Goal: Browse casually: Explore the website without a specific task or goal

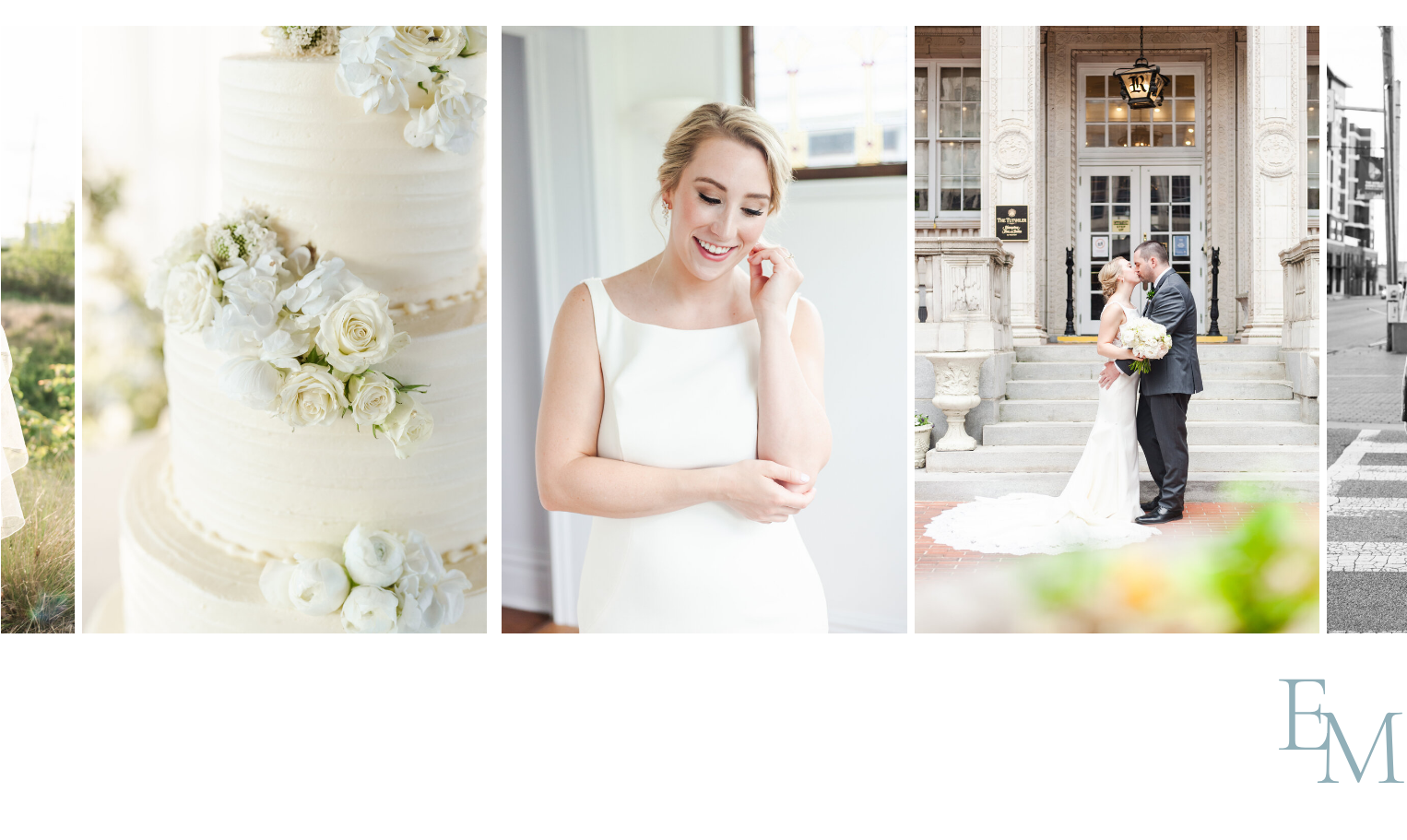
scroll to position [5069, 0]
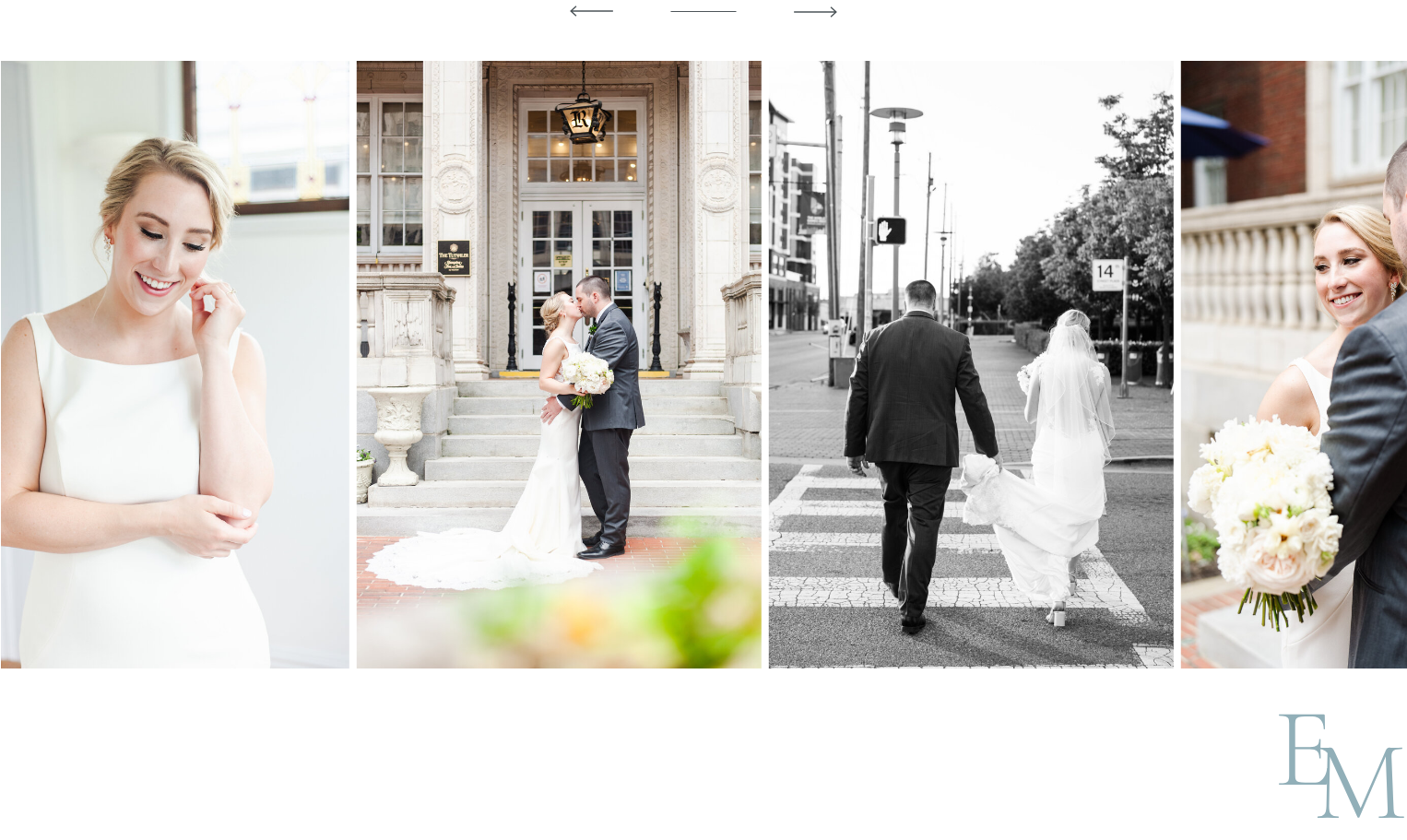
click at [537, 506] on img at bounding box center [558, 364] width 405 height 608
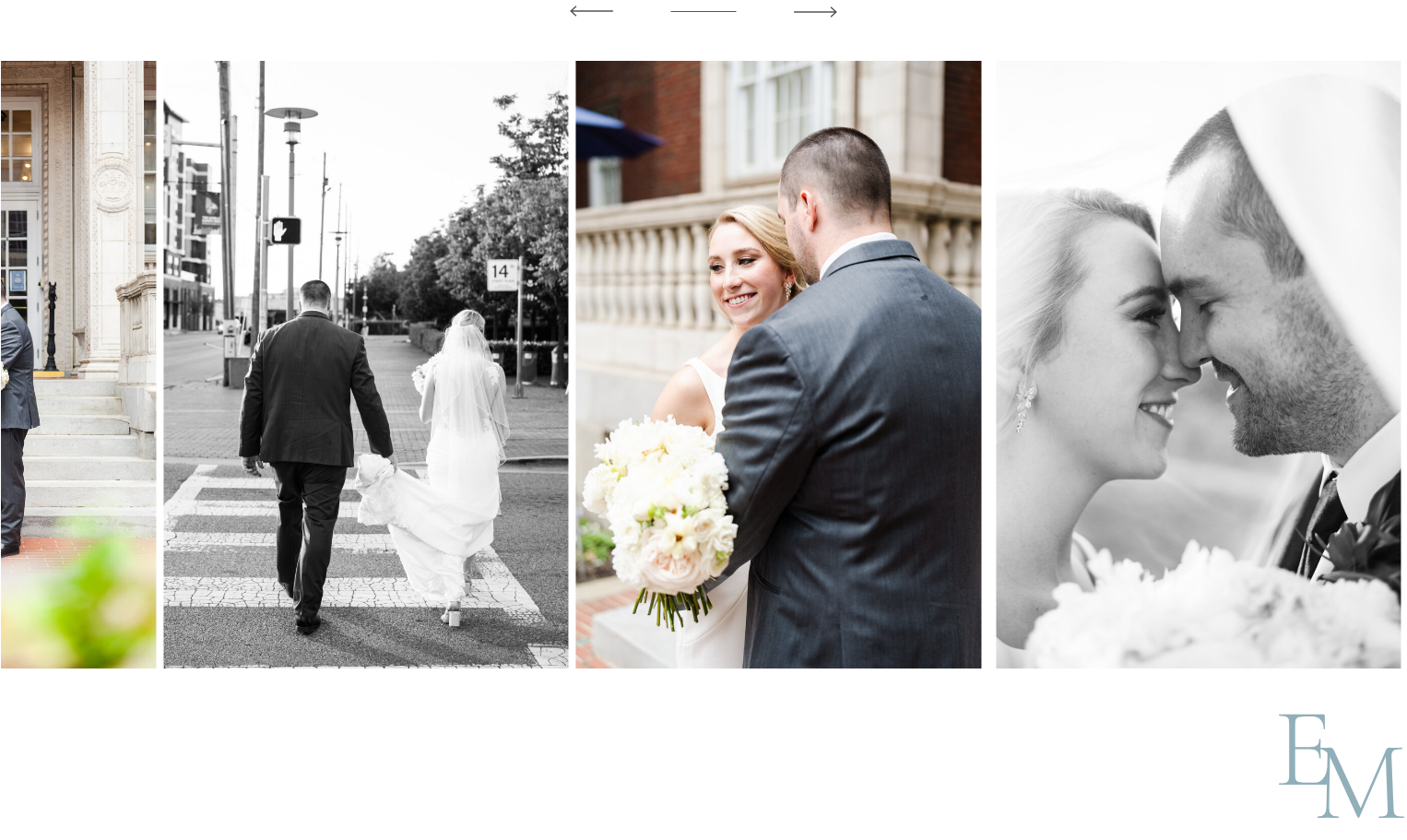
click at [587, 433] on img at bounding box center [779, 364] width 405 height 608
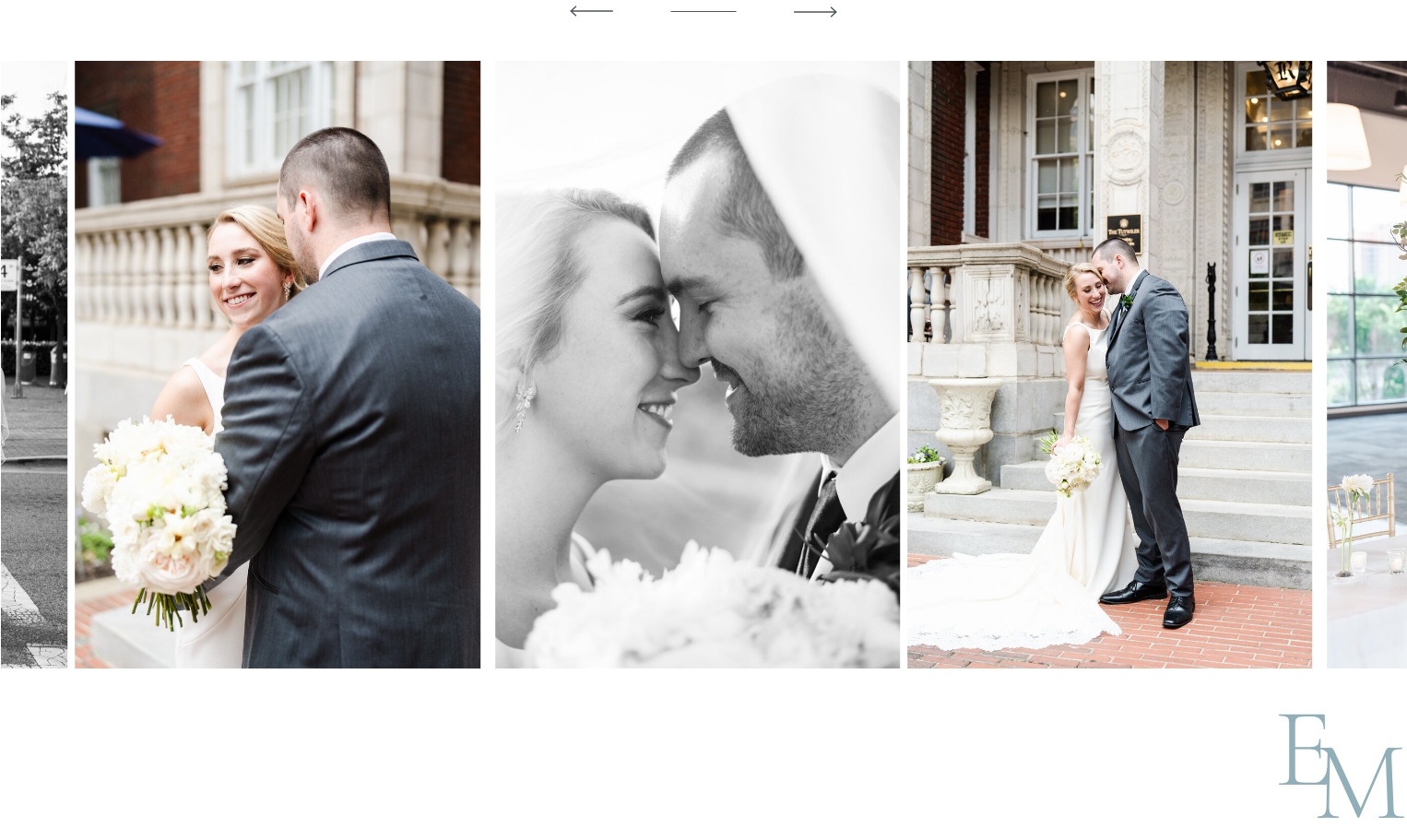
click at [587, 424] on img at bounding box center [697, 364] width 405 height 608
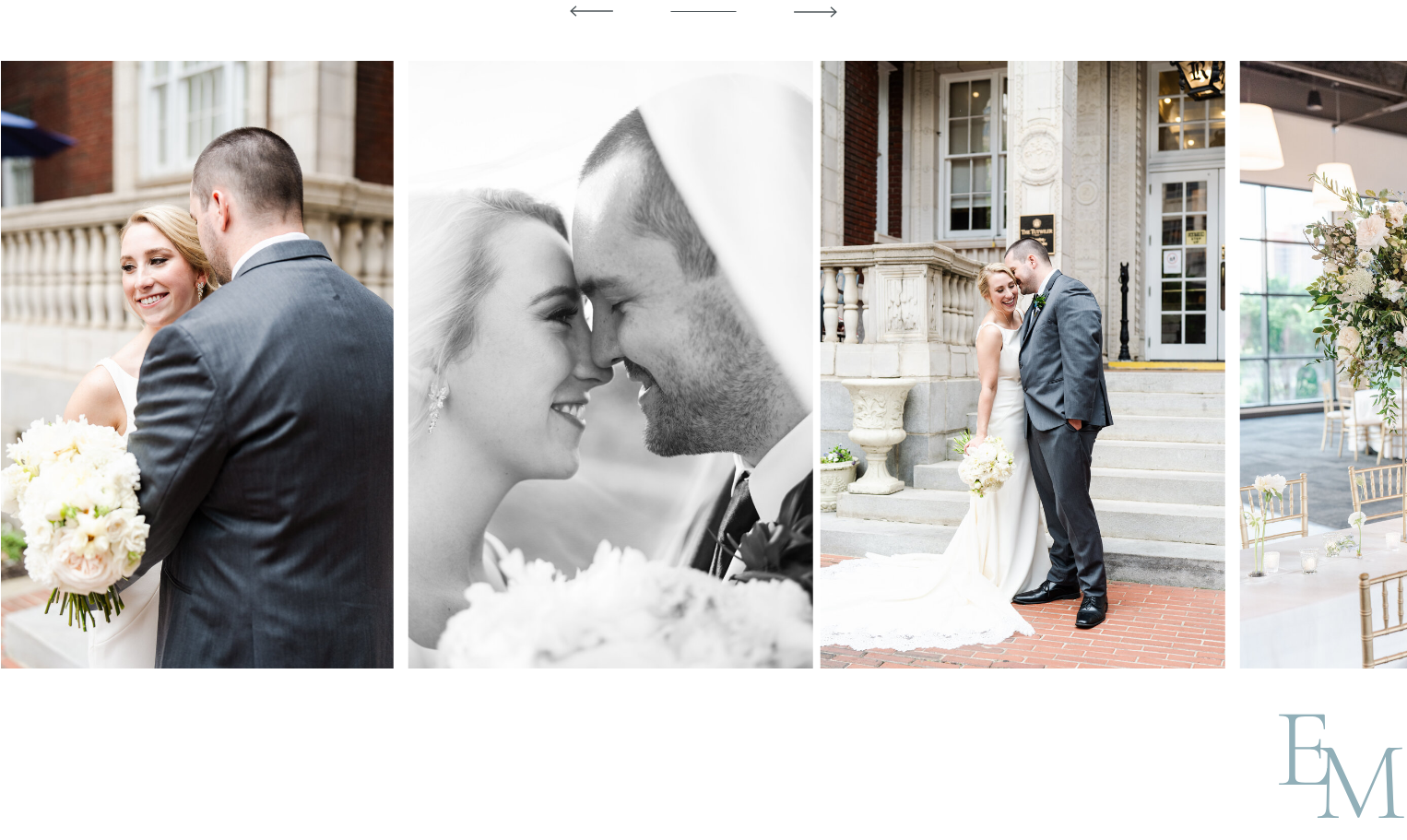
click at [917, 405] on img at bounding box center [1023, 364] width 405 height 608
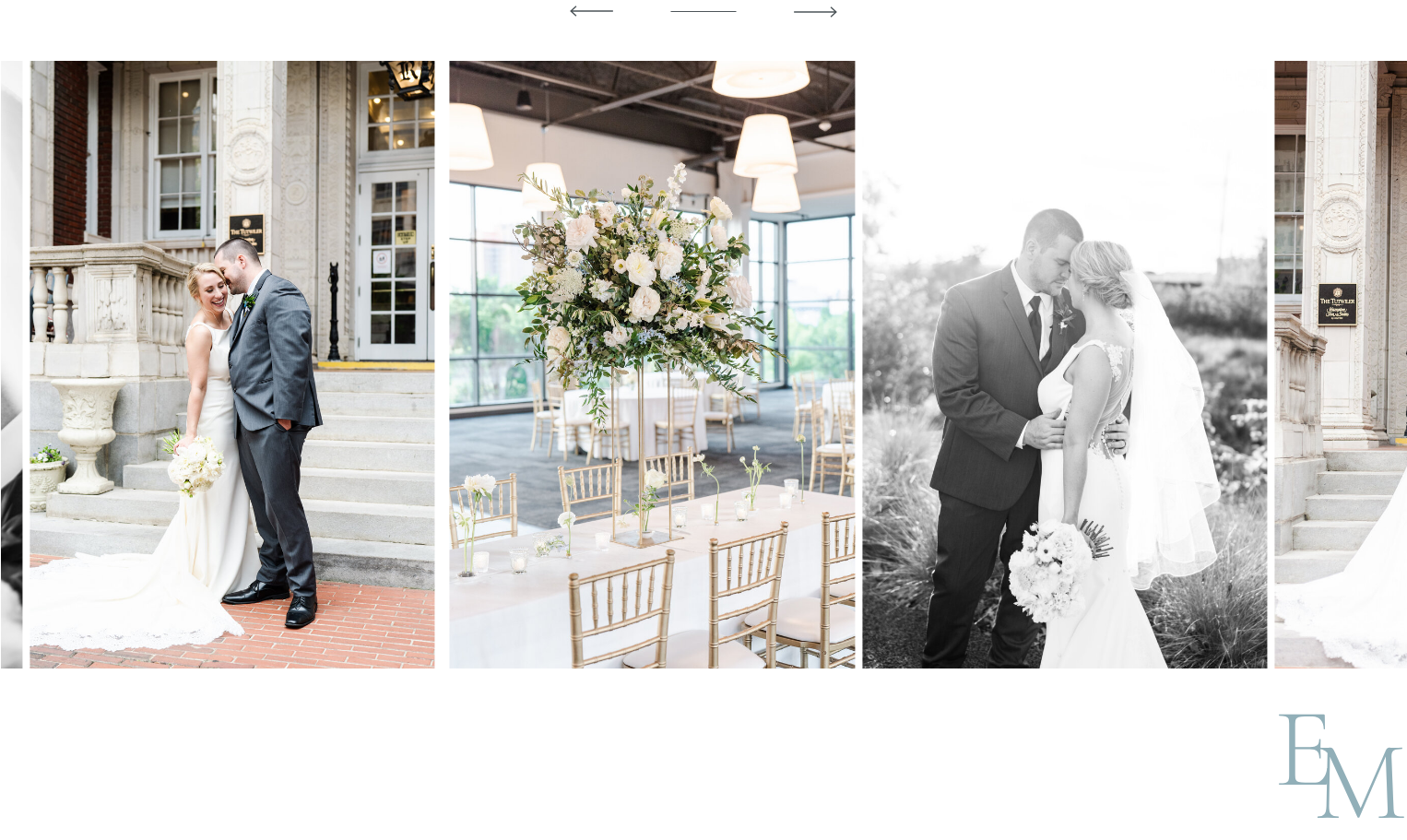
click at [592, 375] on img at bounding box center [652, 364] width 405 height 608
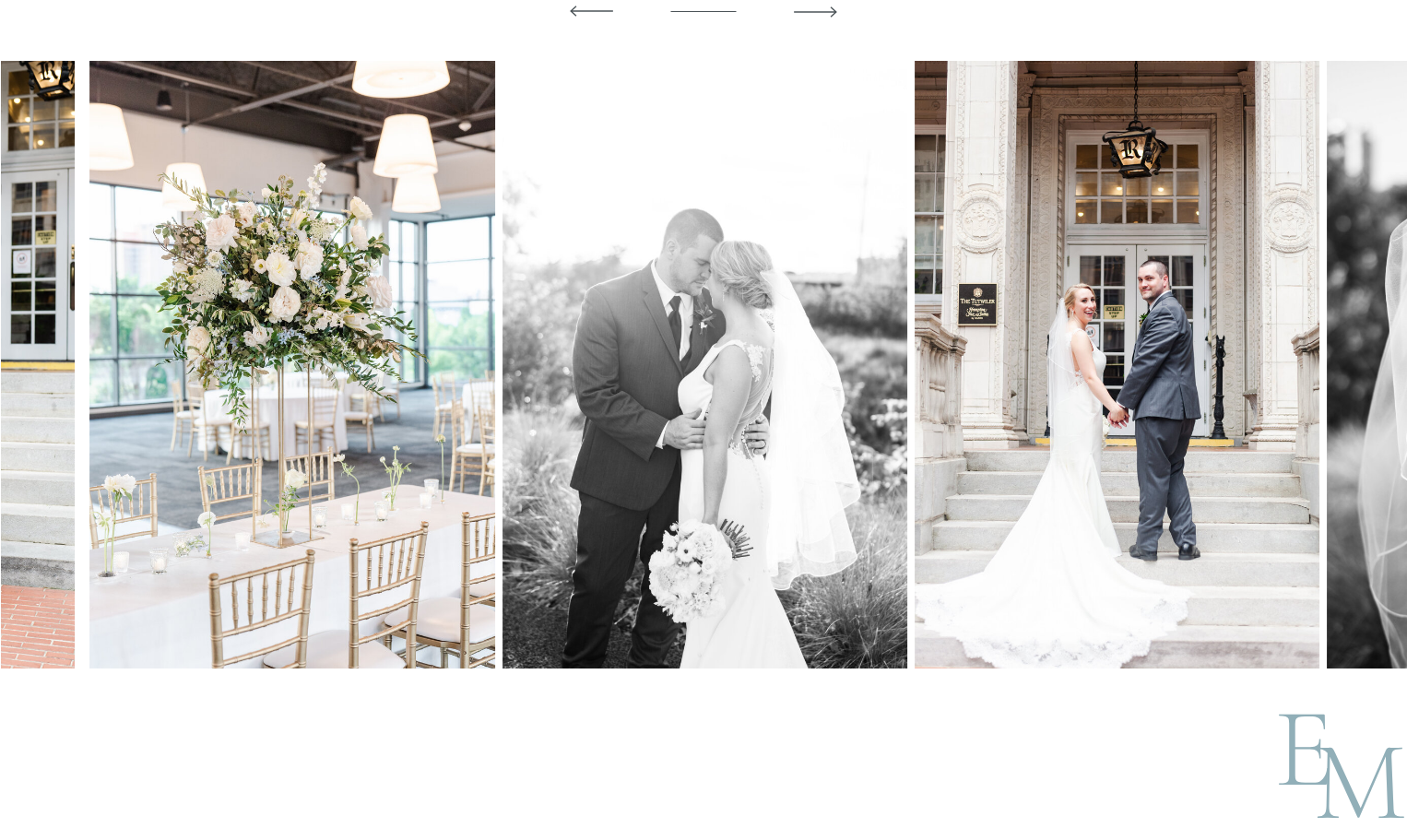
click at [633, 344] on img at bounding box center [705, 364] width 405 height 608
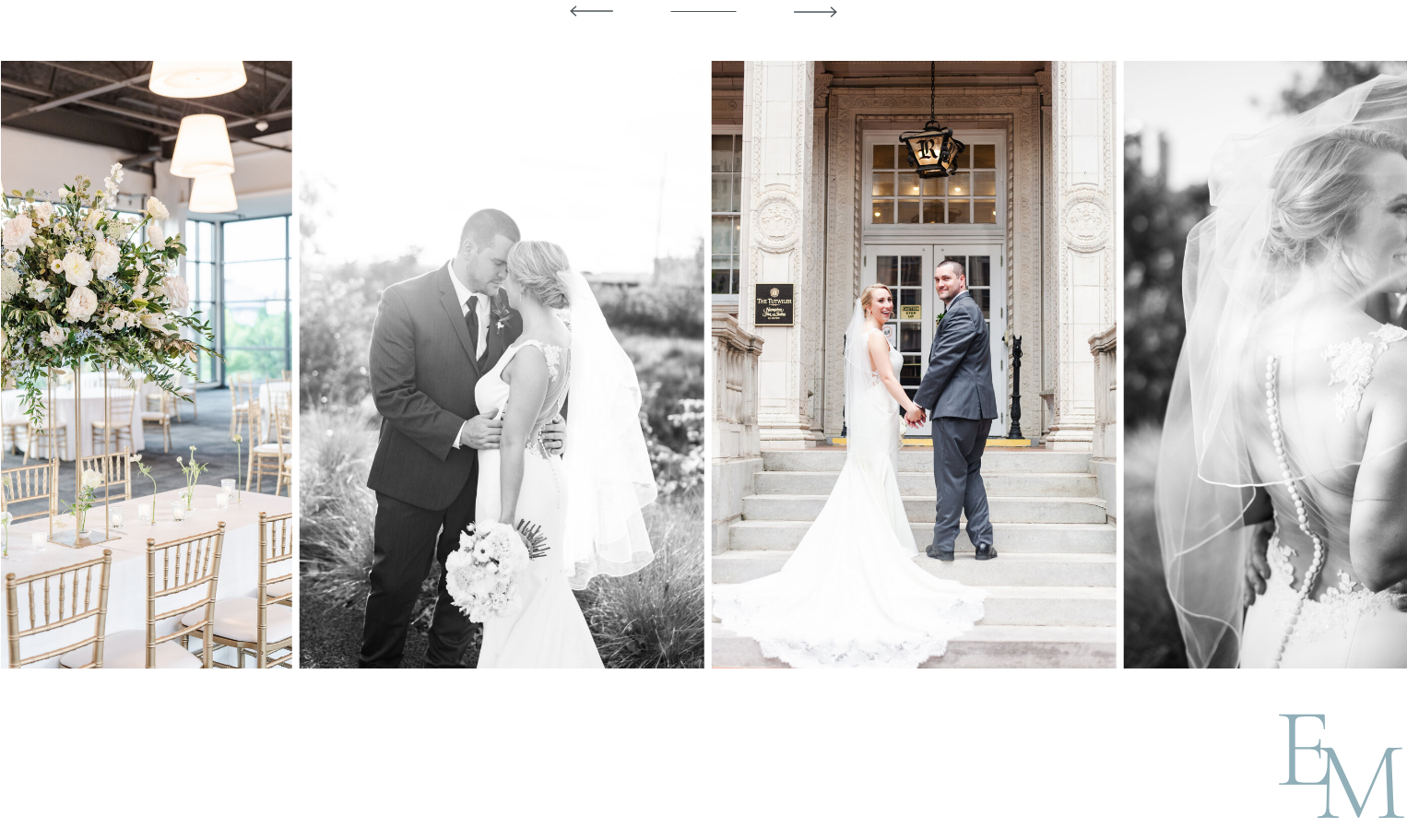
click at [712, 334] on img at bounding box center [914, 364] width 405 height 608
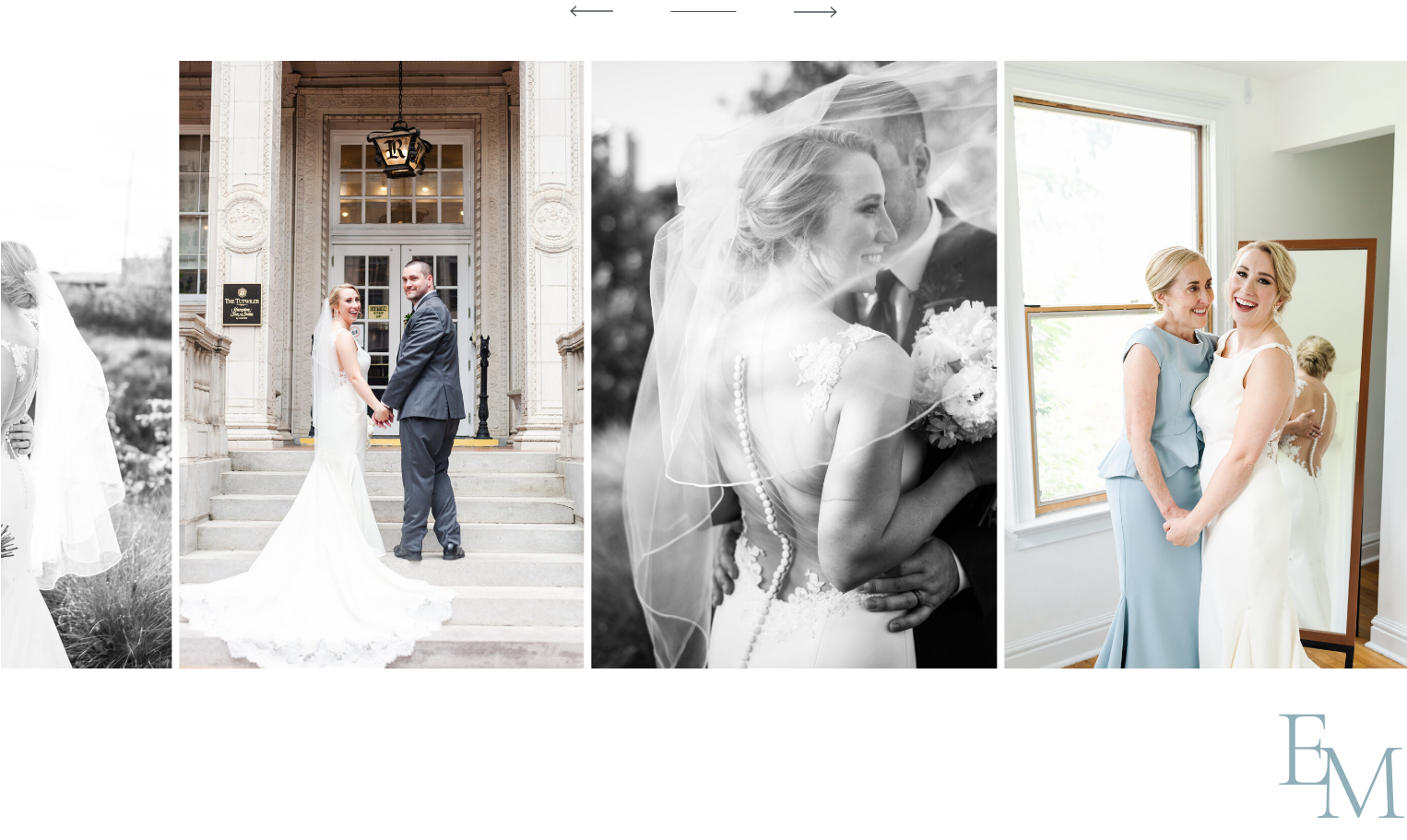
click at [379, 409] on img at bounding box center [382, 364] width 405 height 608
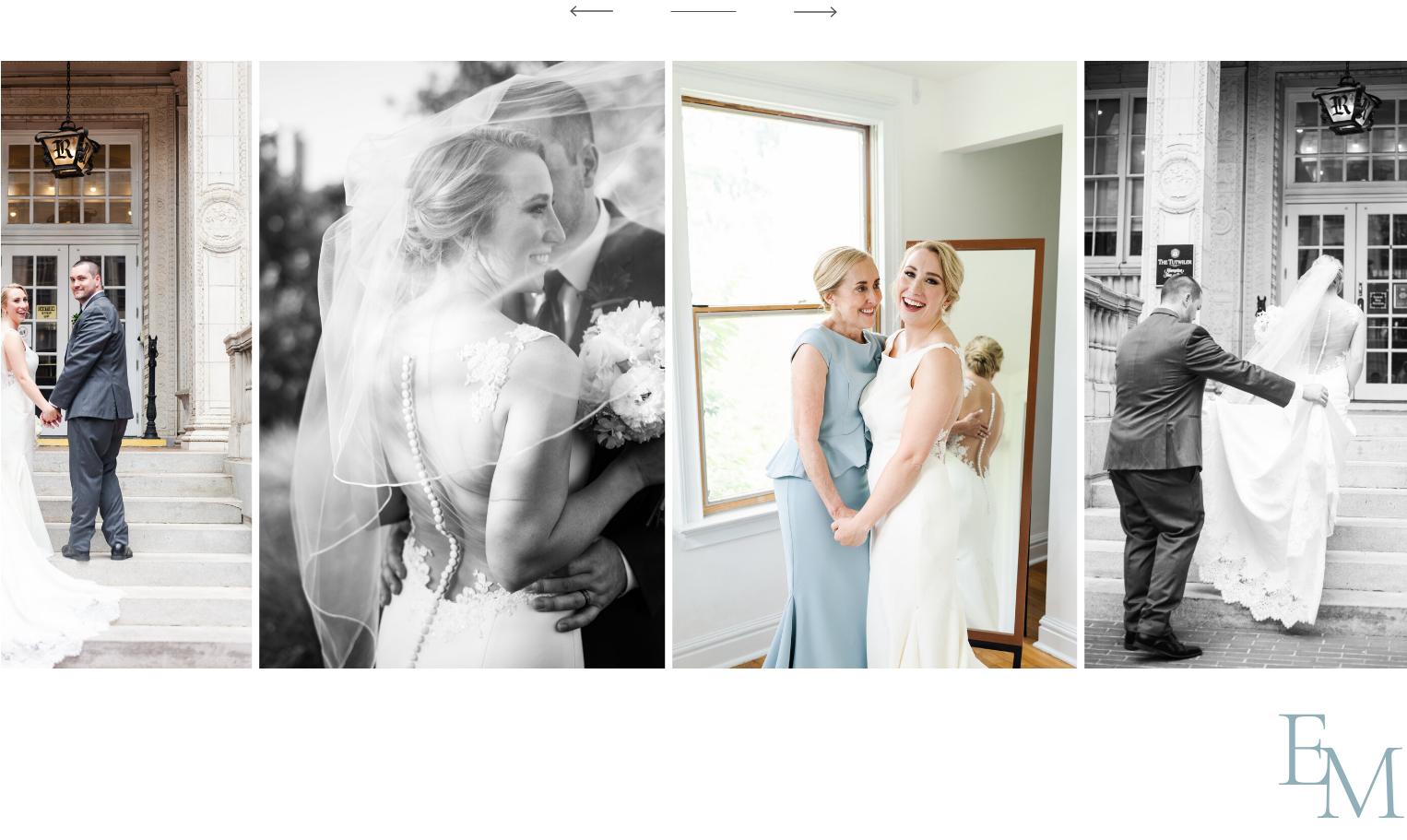
click at [422, 401] on img at bounding box center [461, 364] width 405 height 608
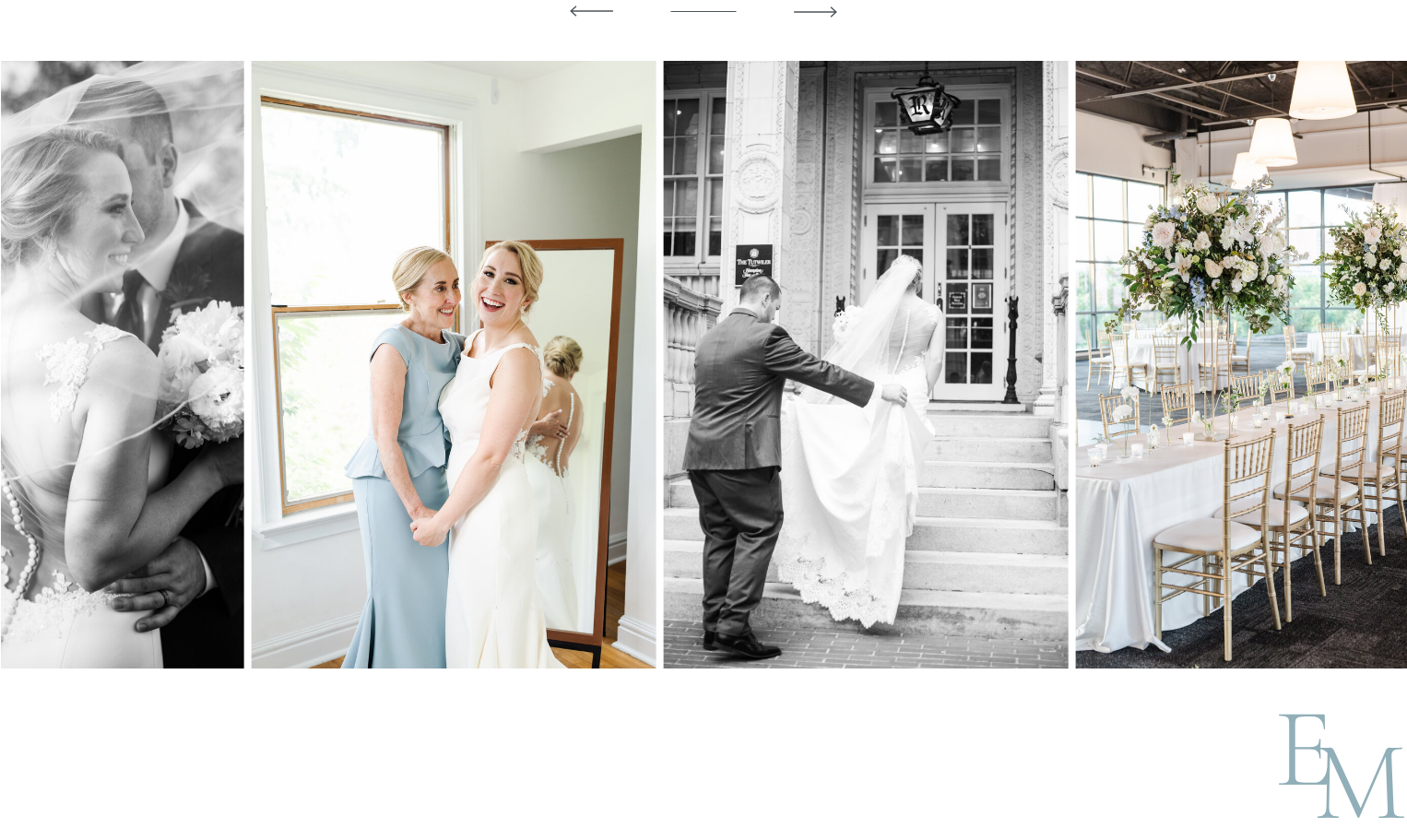
click at [488, 397] on img at bounding box center [454, 364] width 405 height 608
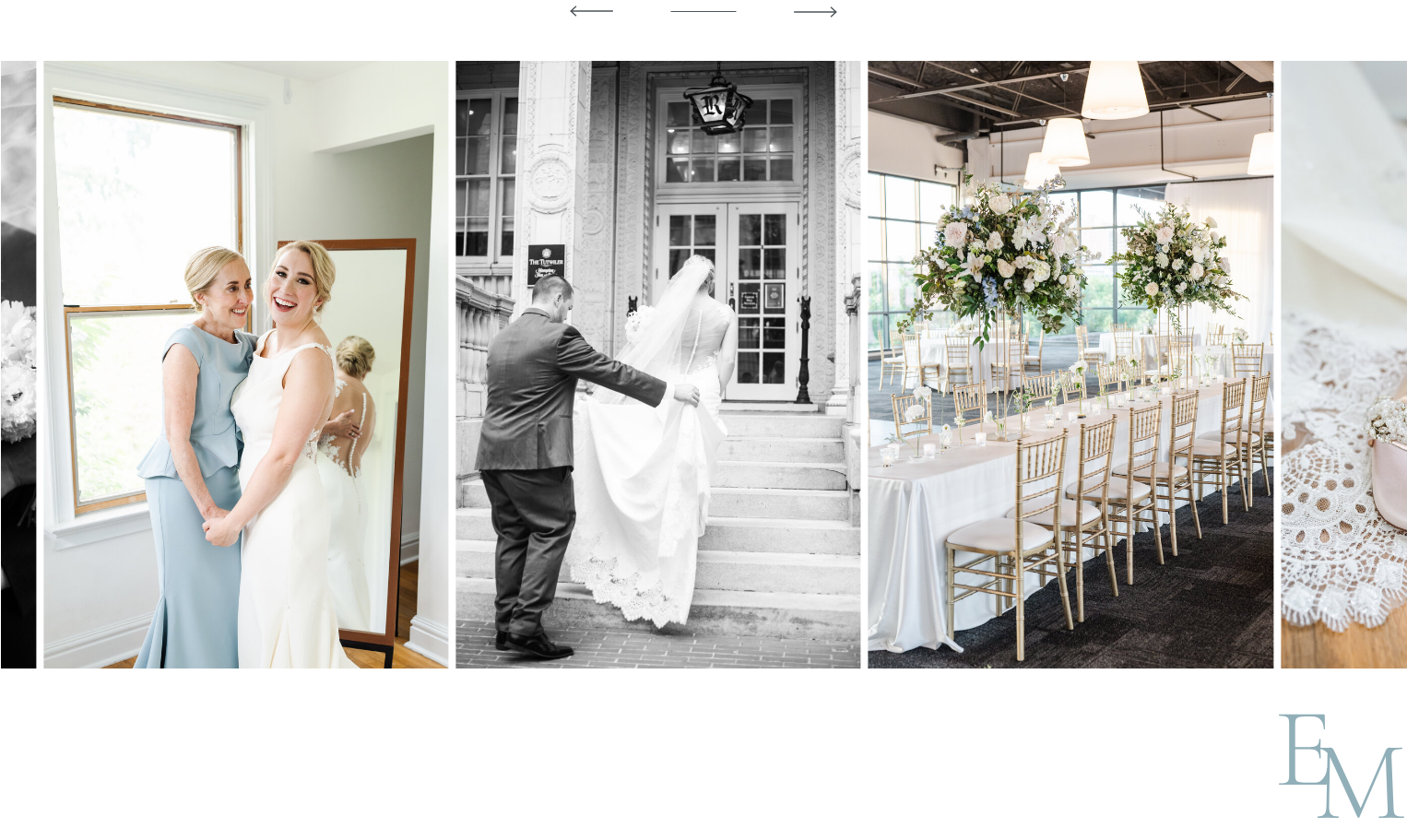
click at [456, 408] on img at bounding box center [658, 364] width 405 height 608
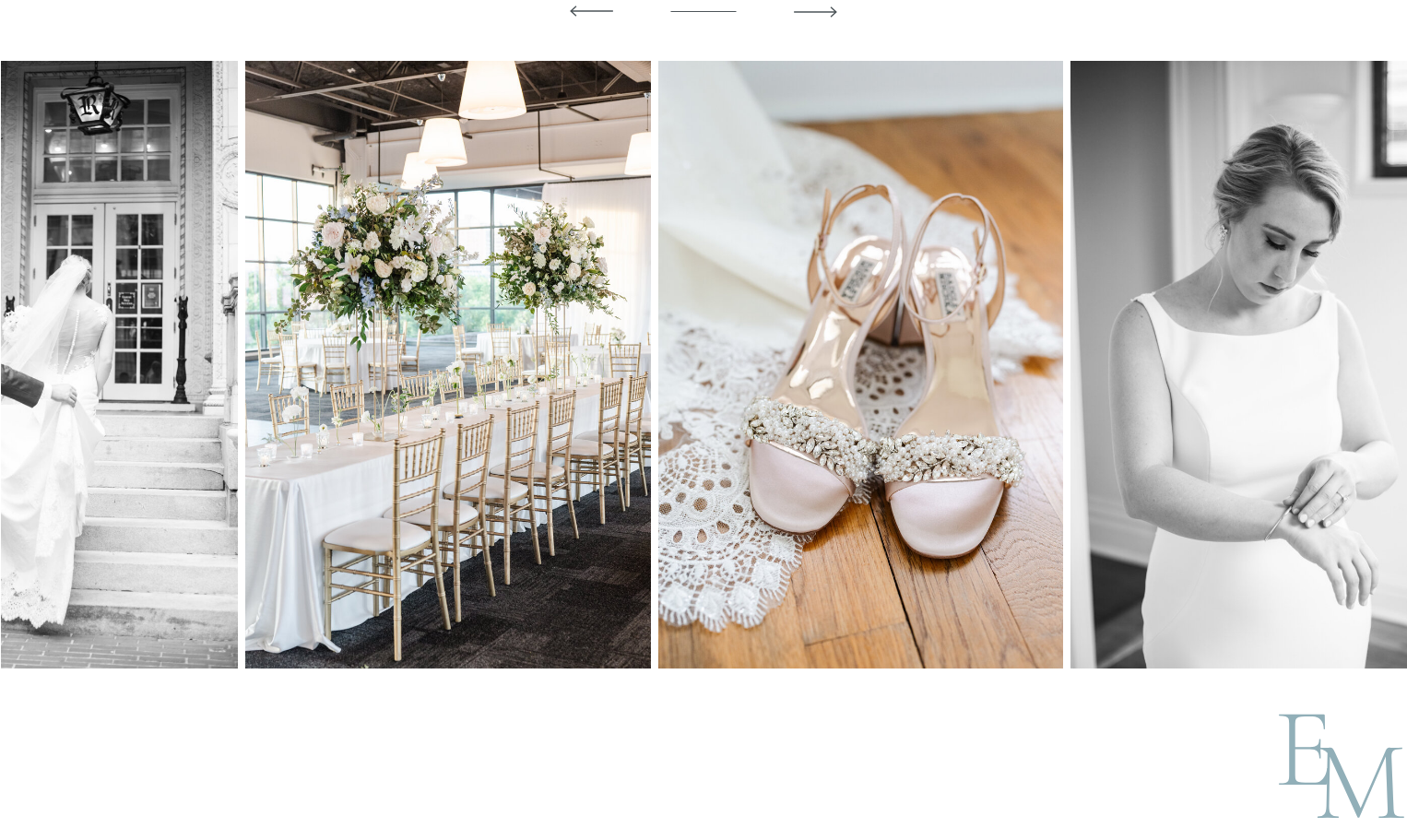
click at [354, 402] on img at bounding box center [448, 364] width 405 height 608
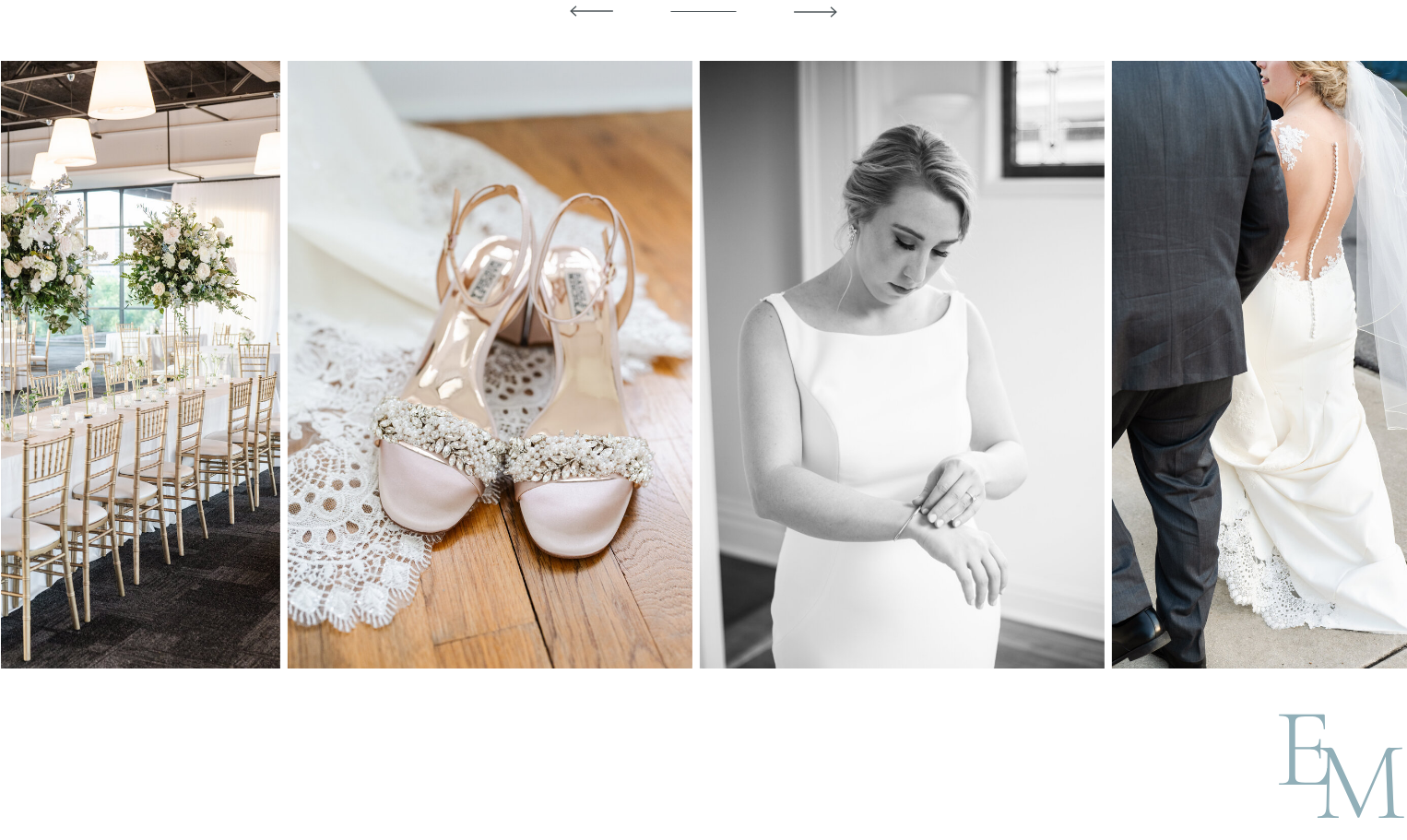
click at [428, 391] on img at bounding box center [490, 364] width 405 height 608
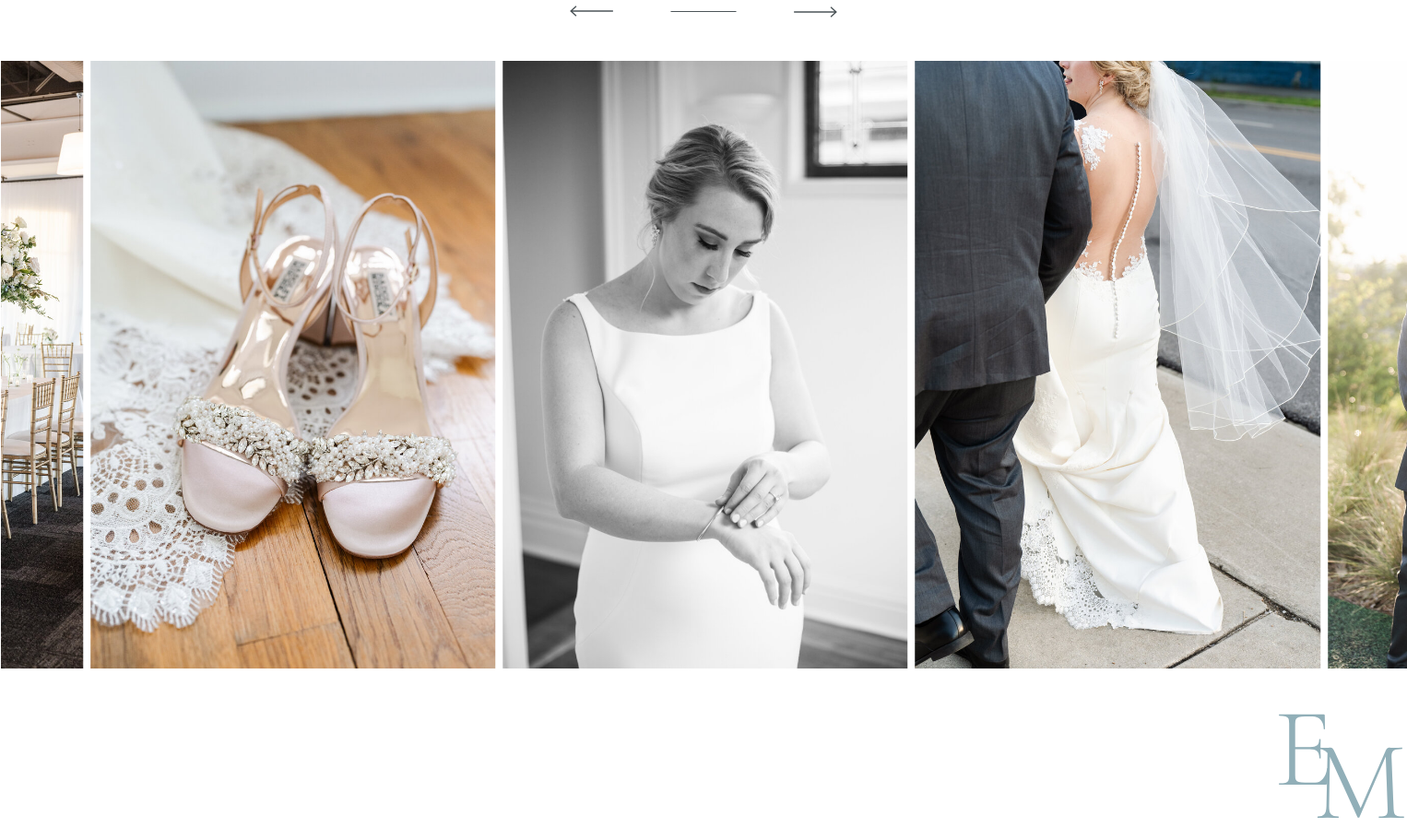
click at [503, 387] on img at bounding box center [705, 364] width 405 height 608
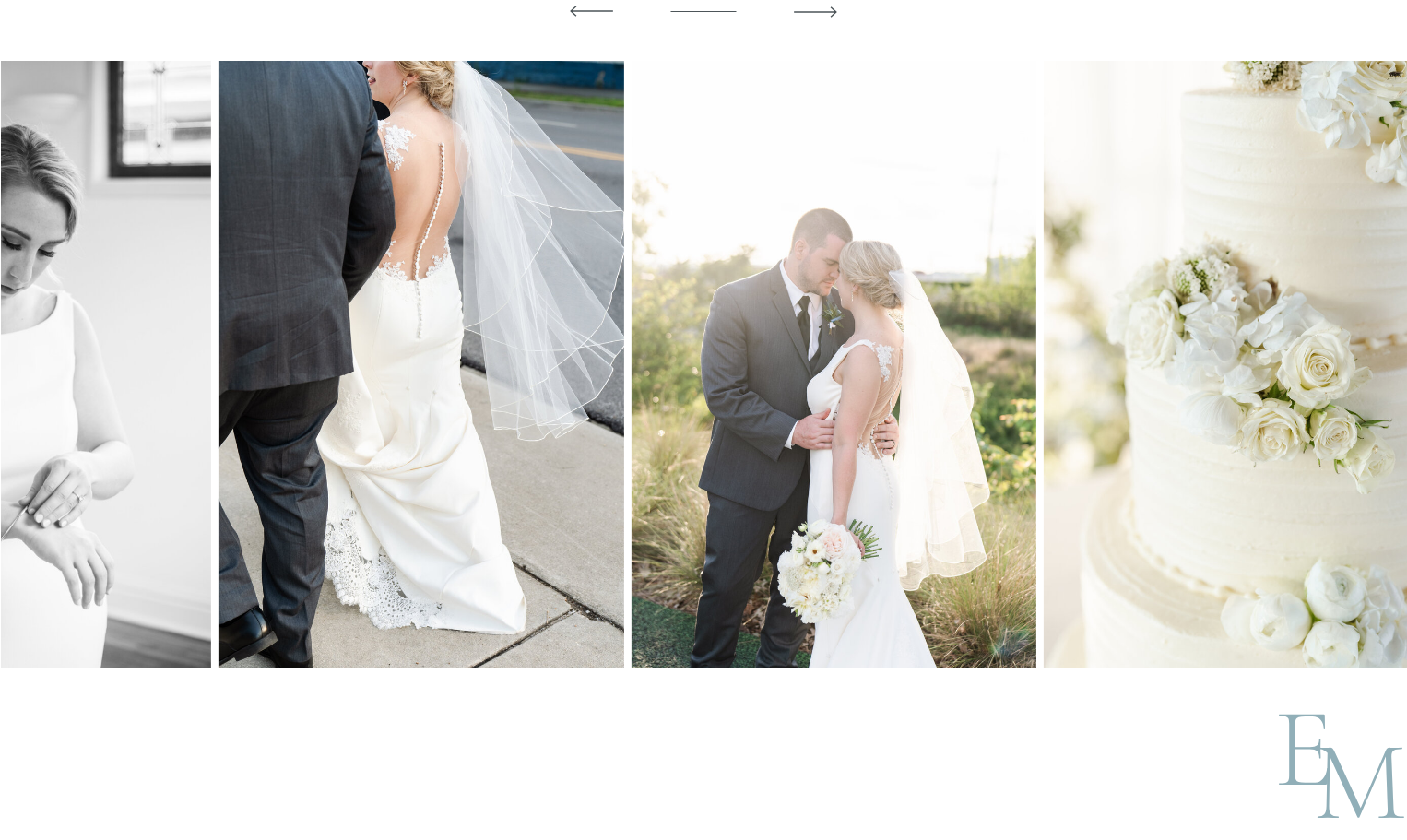
click at [335, 393] on img at bounding box center [421, 364] width 405 height 608
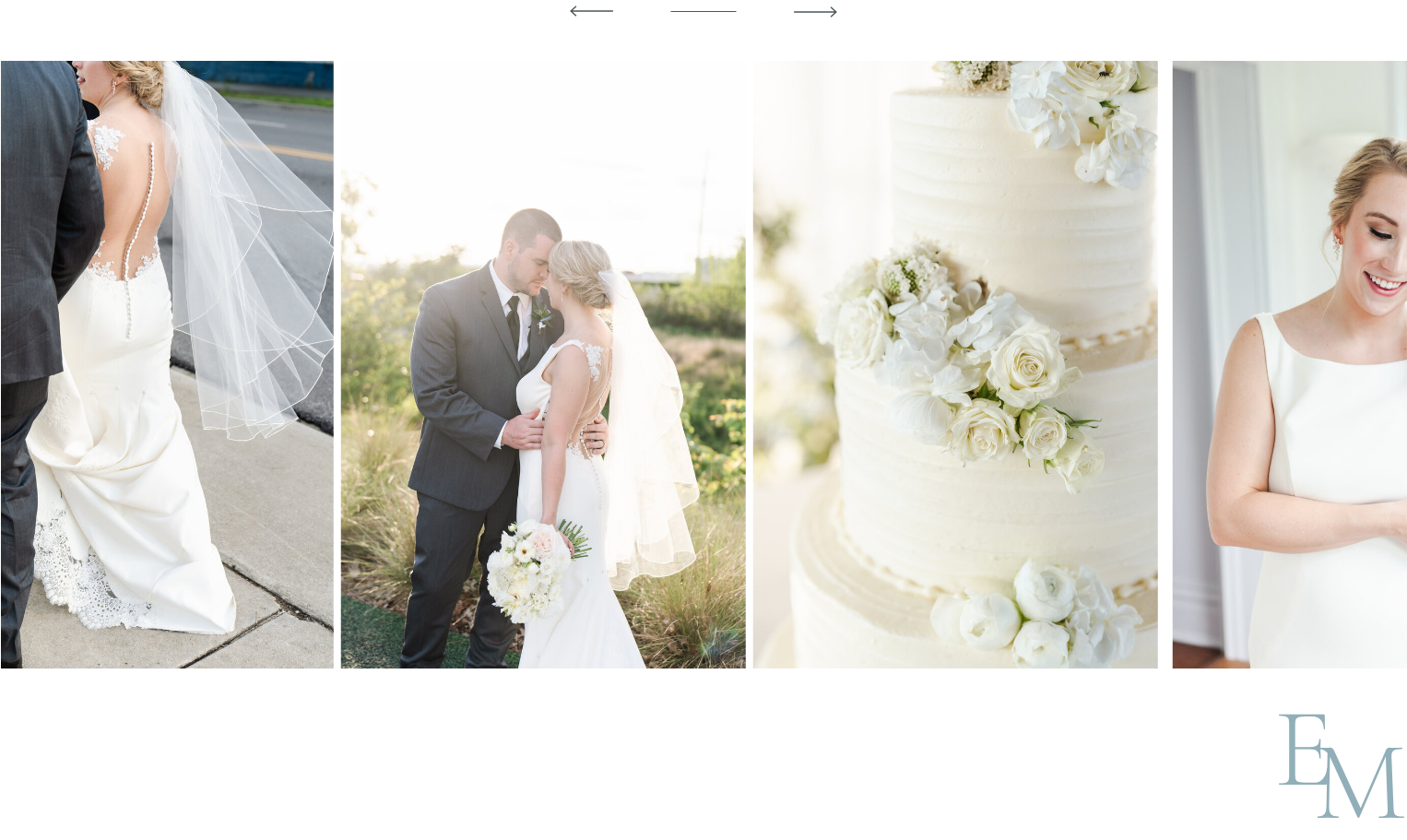
click at [340, 394] on img at bounding box center [543, 364] width 405 height 608
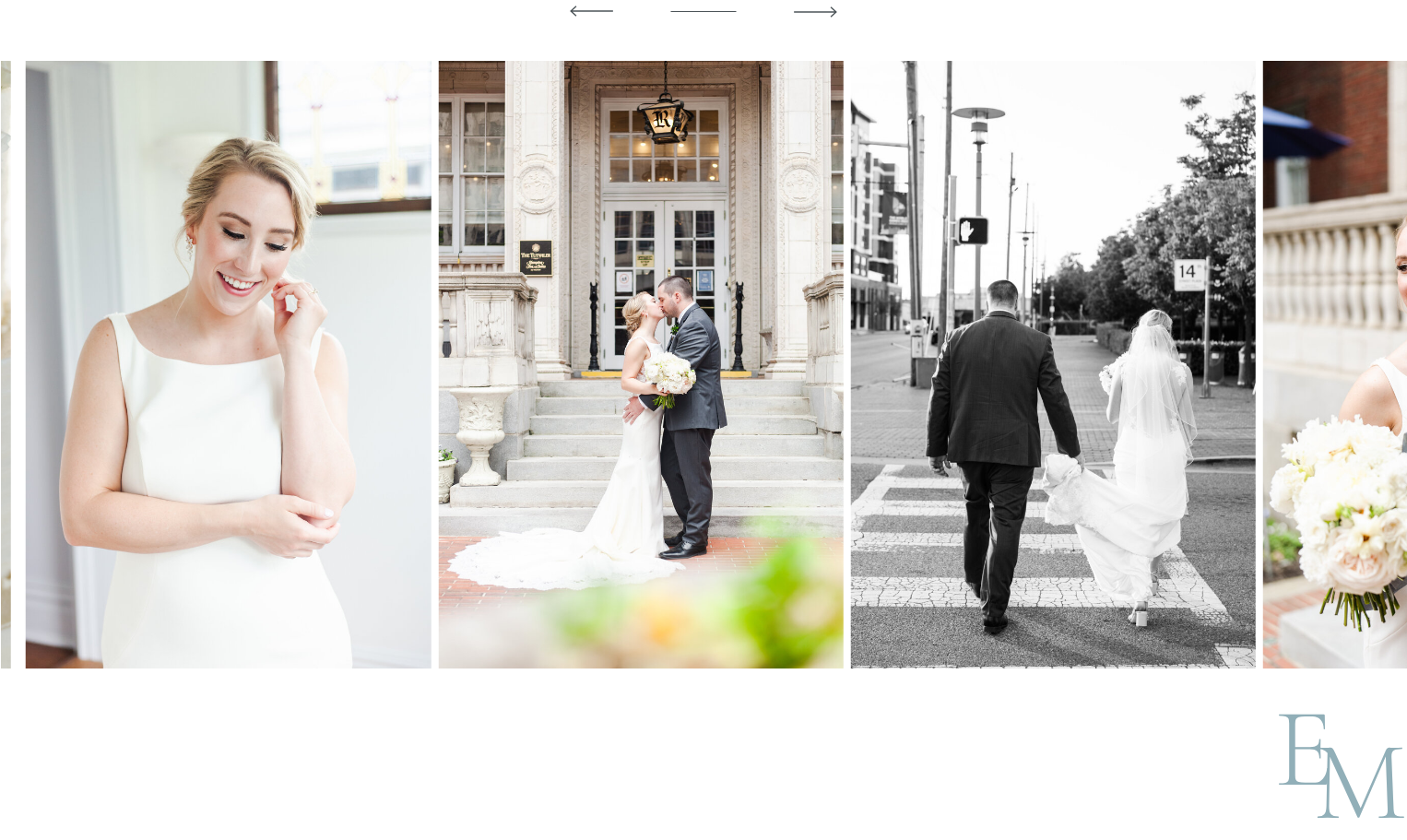
click at [30, 389] on img at bounding box center [228, 364] width 405 height 608
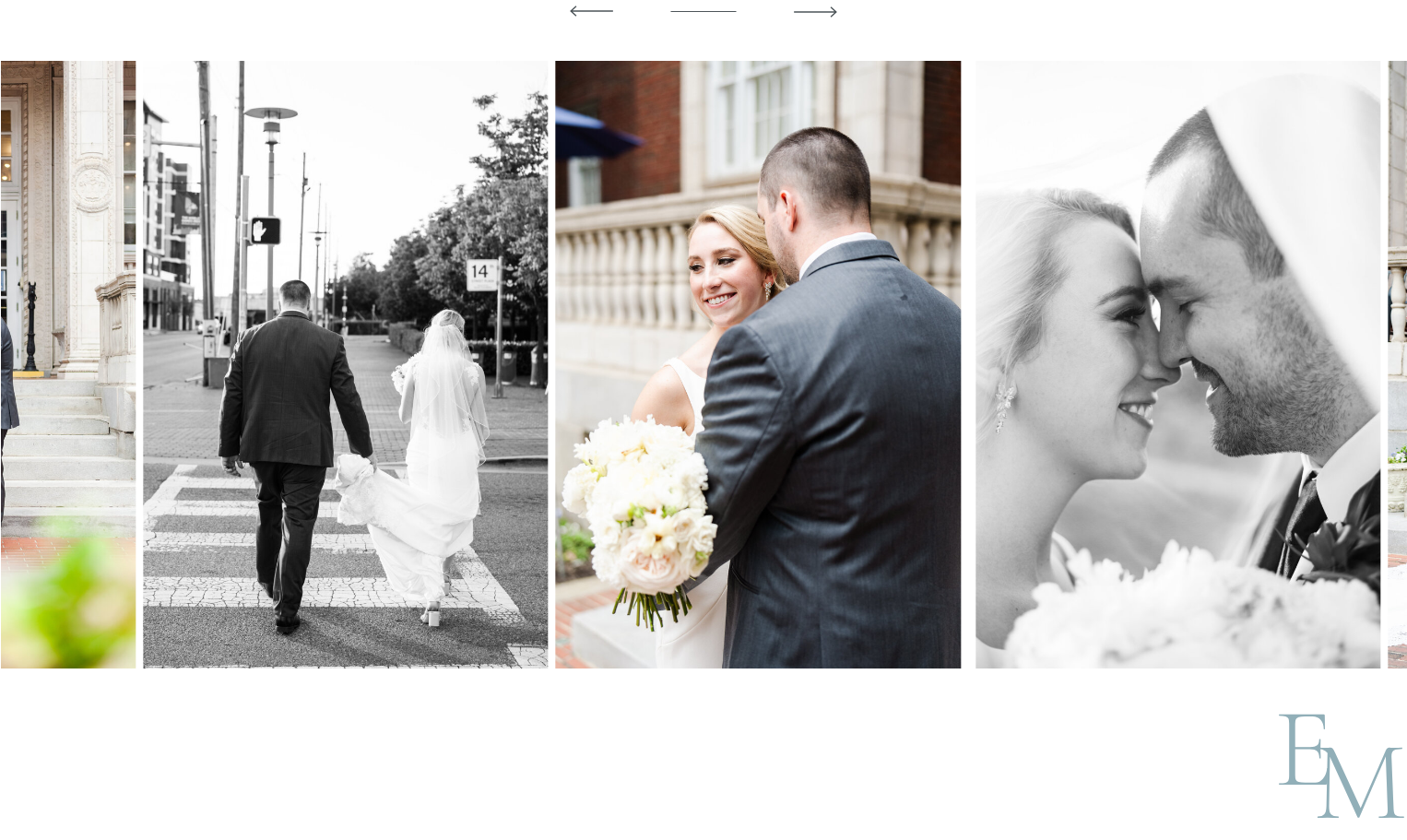
click at [143, 370] on img at bounding box center [345, 364] width 405 height 608
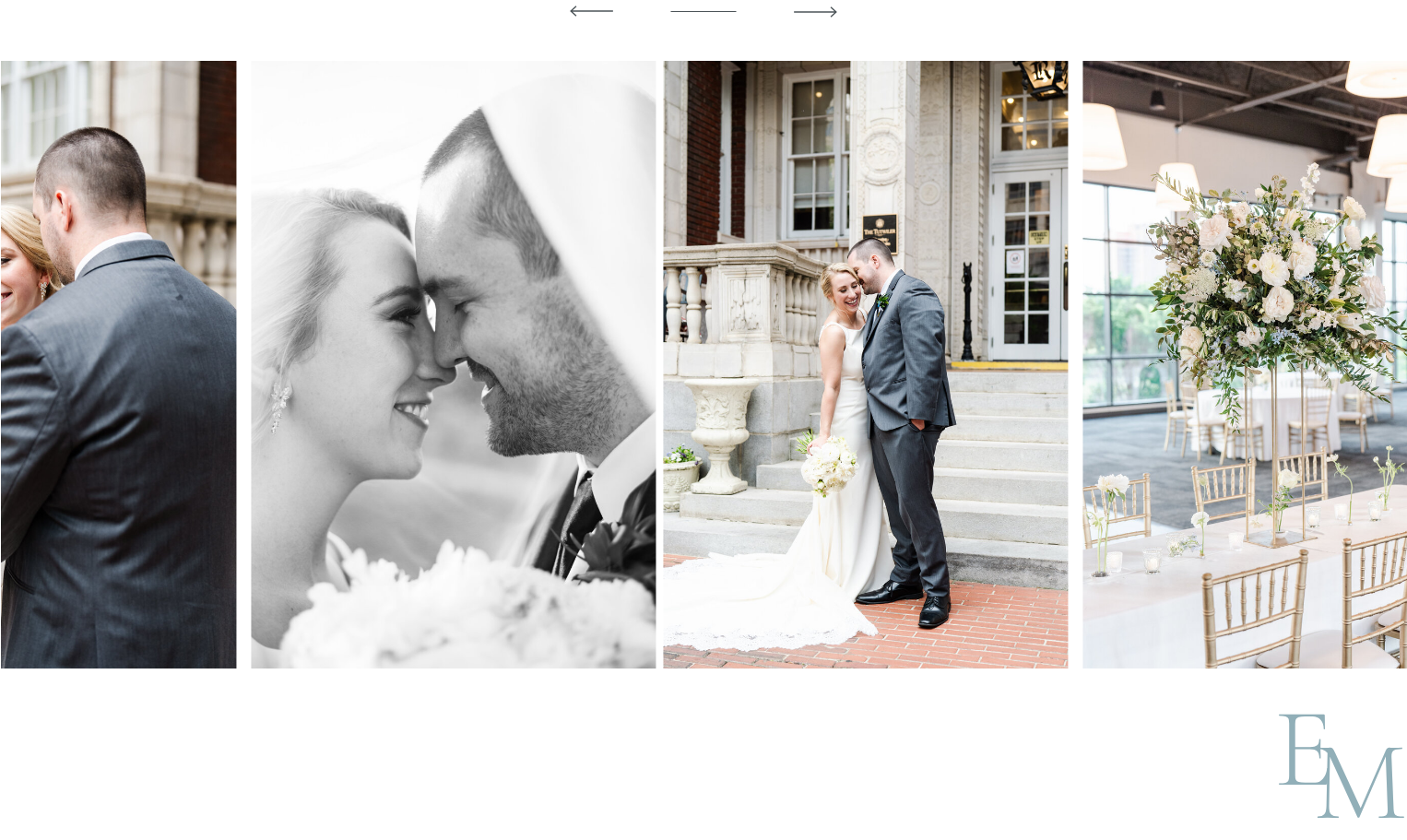
click at [396, 393] on img at bounding box center [454, 364] width 405 height 608
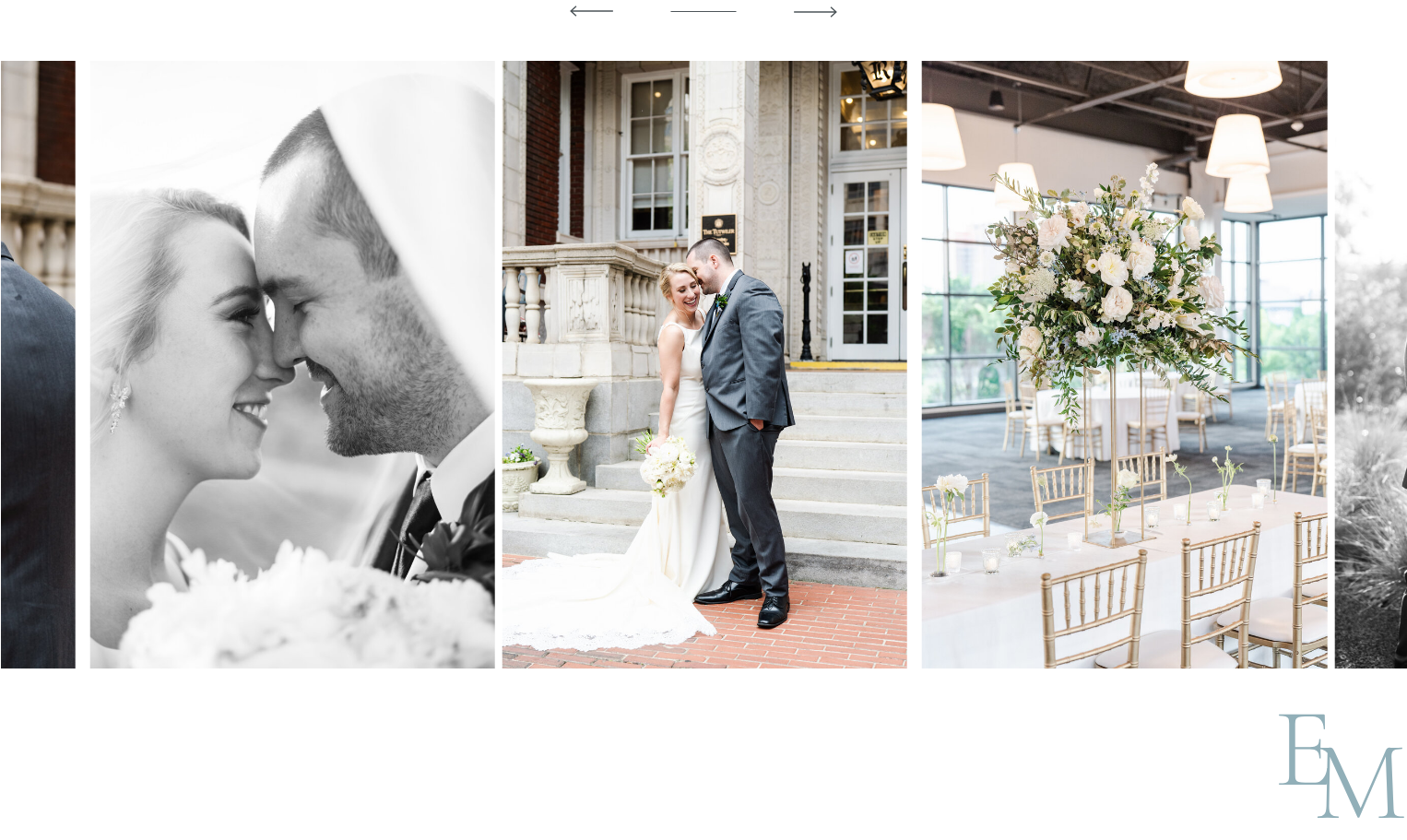
click at [503, 377] on img at bounding box center [705, 364] width 405 height 608
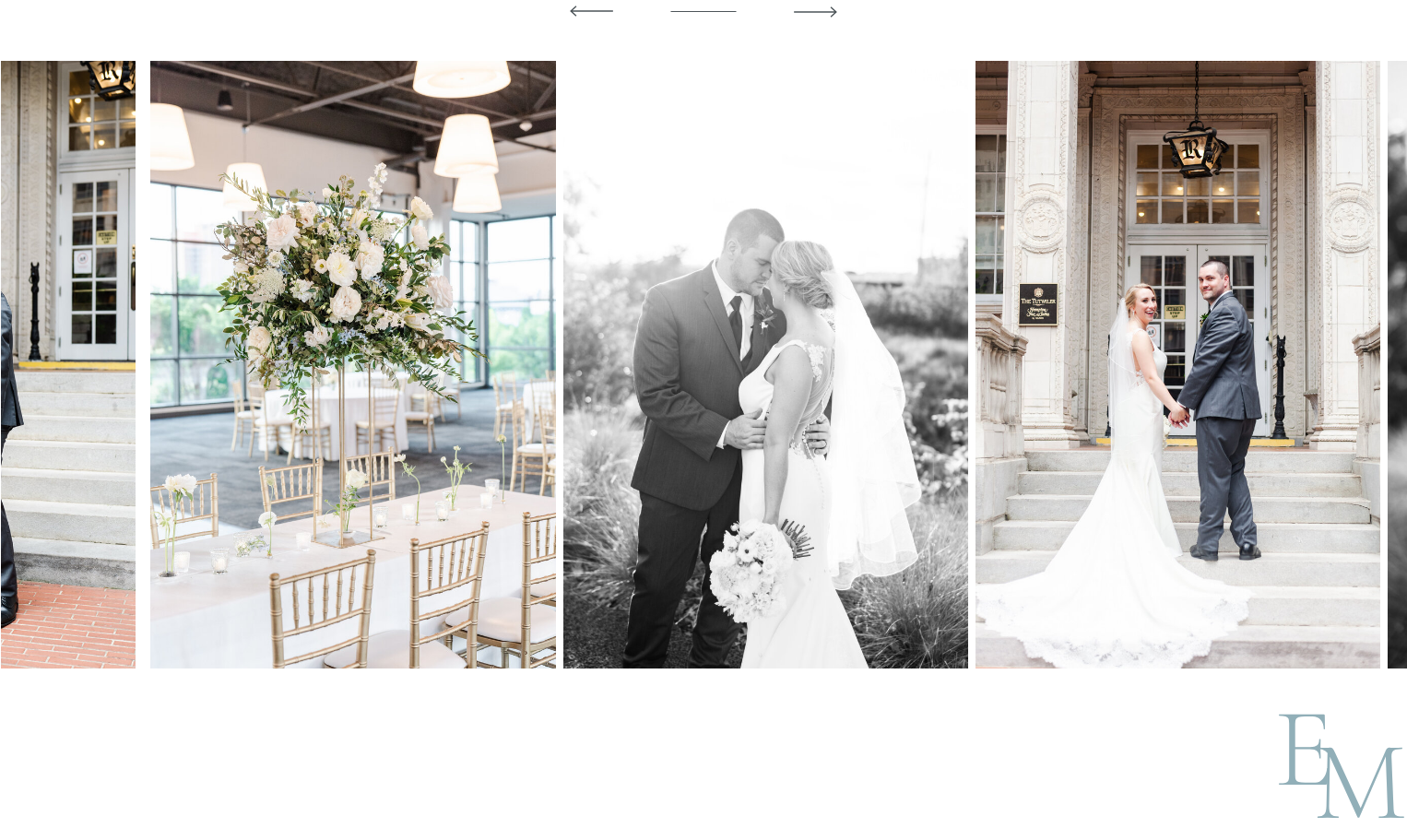
click at [590, 424] on img at bounding box center [765, 364] width 405 height 608
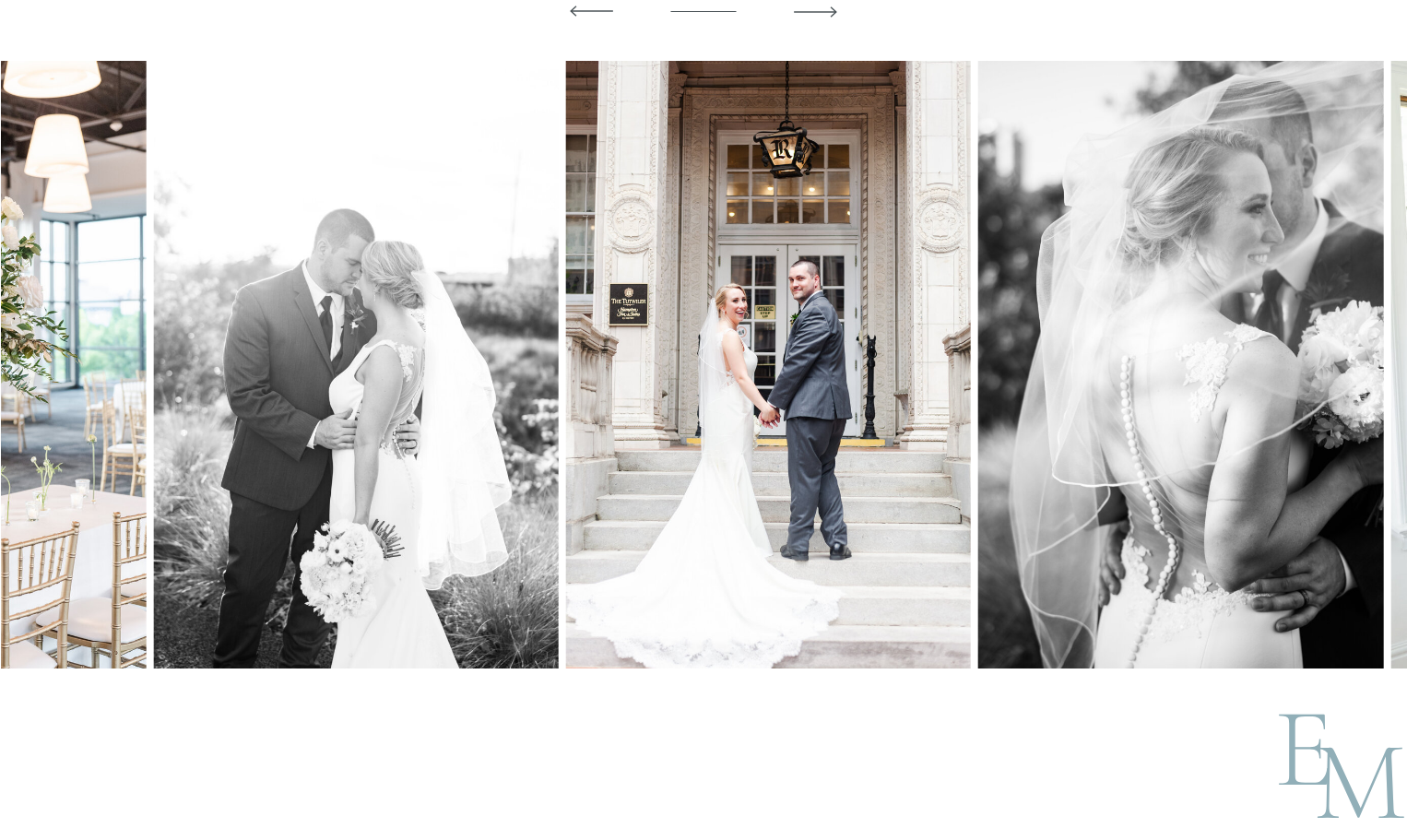
click at [660, 409] on img at bounding box center [768, 364] width 405 height 608
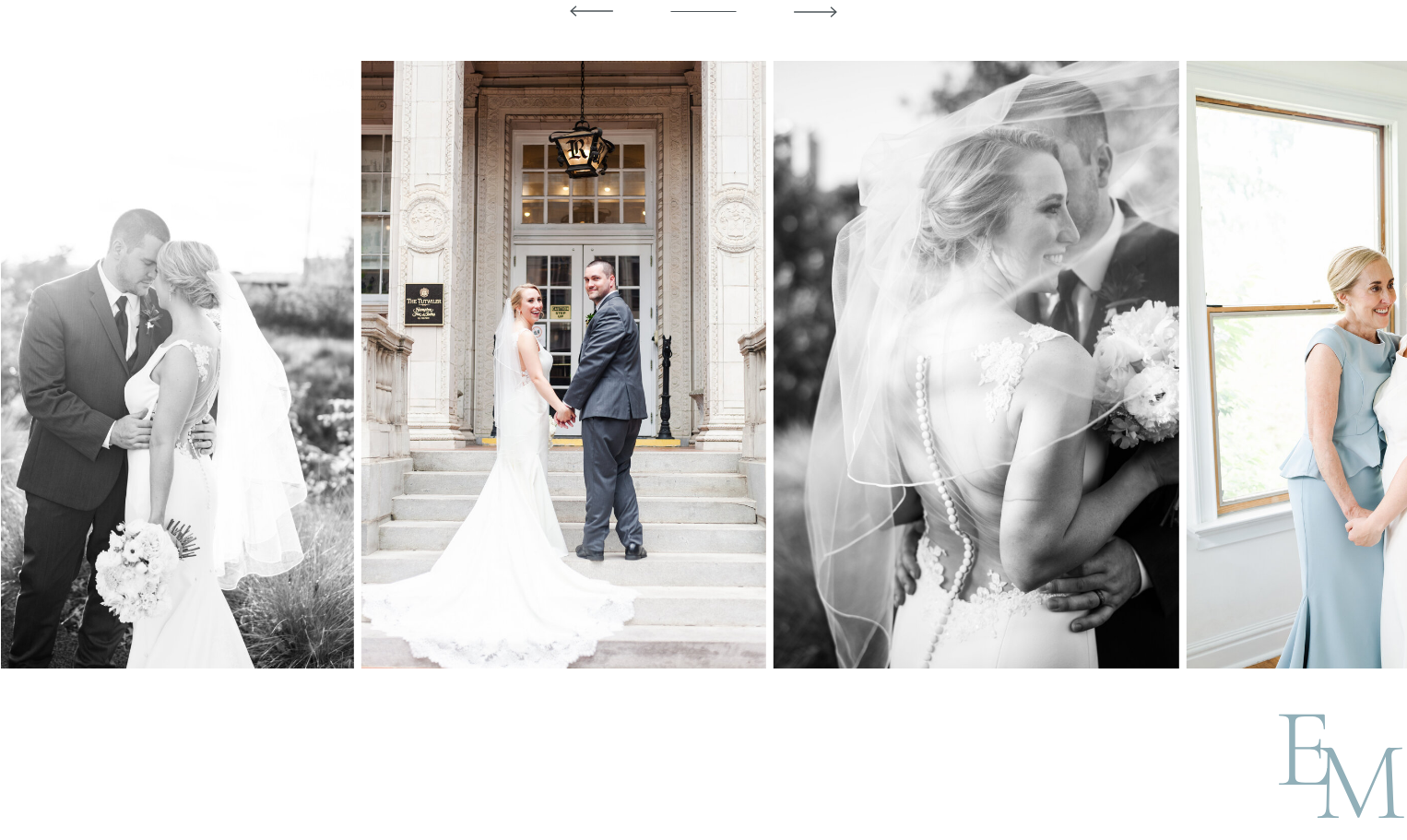
click at [774, 397] on img at bounding box center [976, 364] width 405 height 608
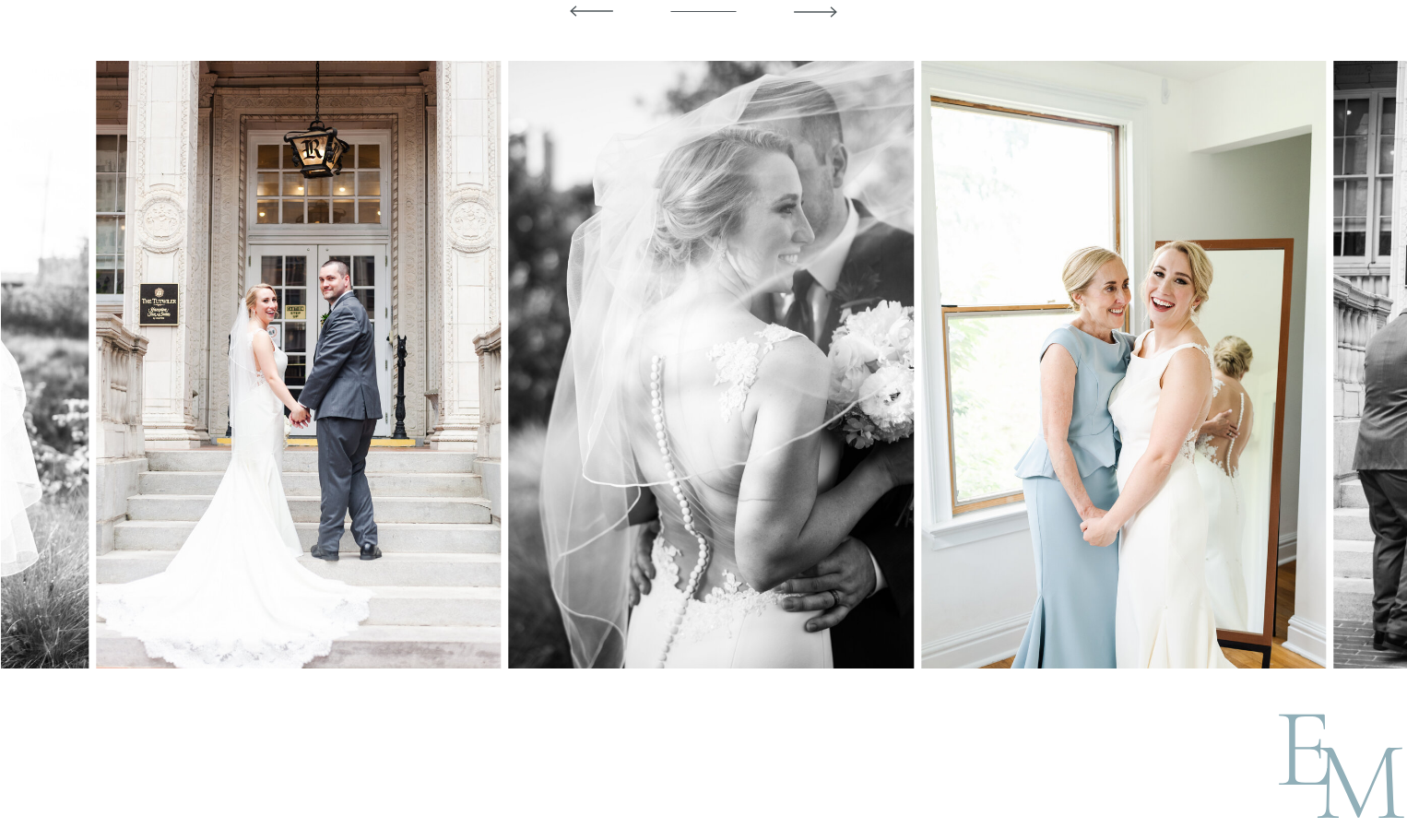
click at [921, 393] on img at bounding box center [1123, 364] width 405 height 608
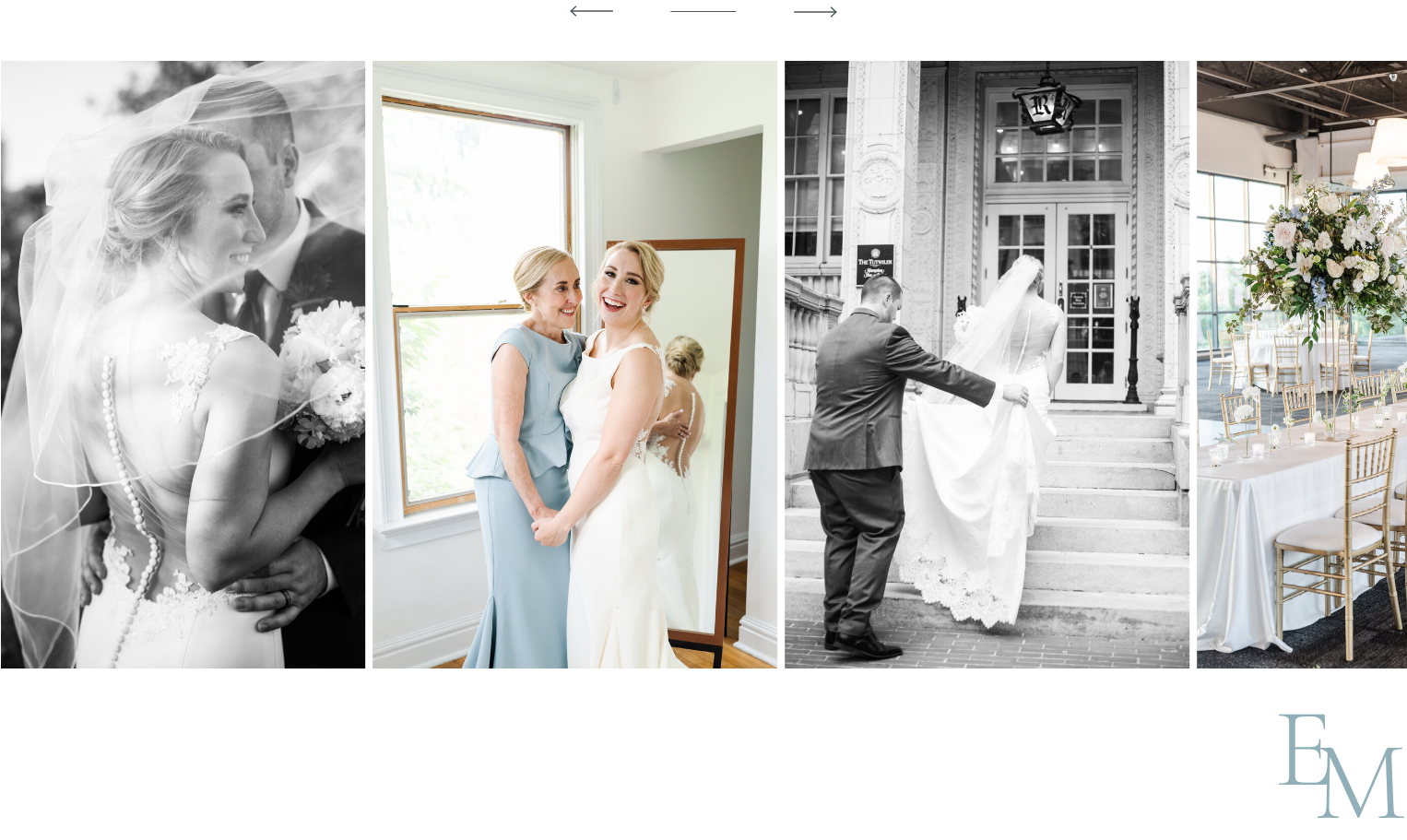
click at [500, 410] on img at bounding box center [575, 364] width 405 height 608
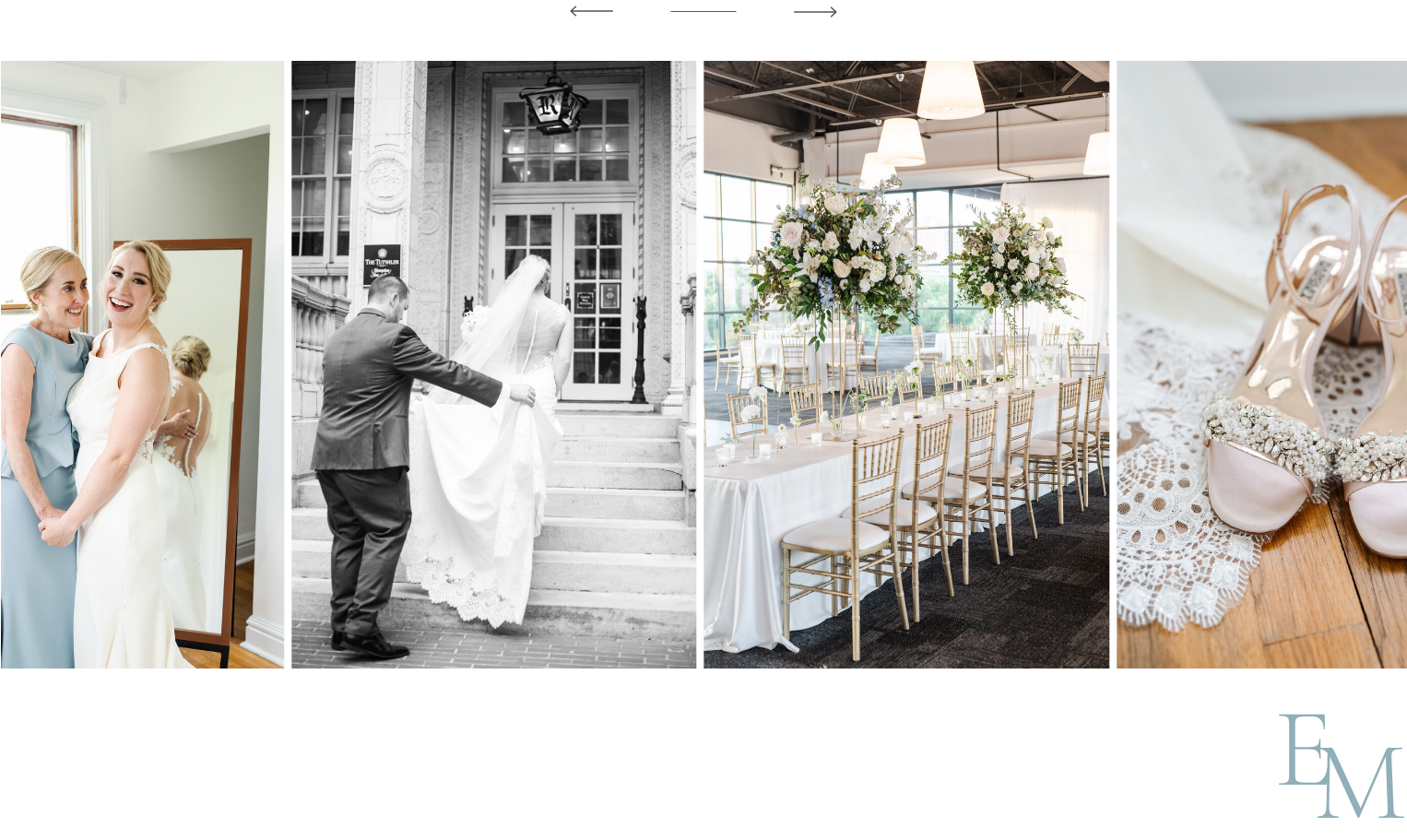
click at [490, 421] on img at bounding box center [494, 364] width 405 height 608
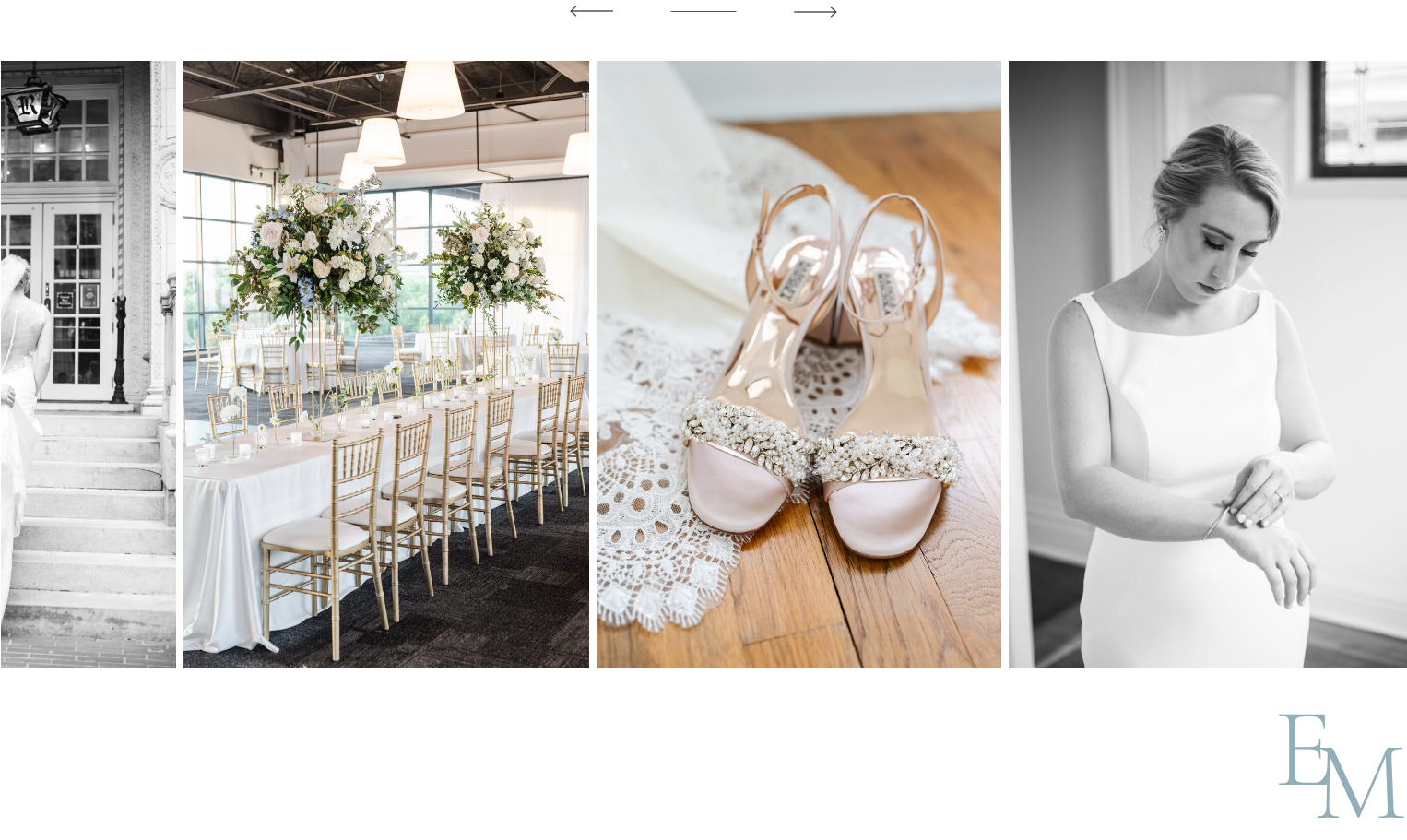
click at [452, 415] on img at bounding box center [386, 364] width 405 height 608
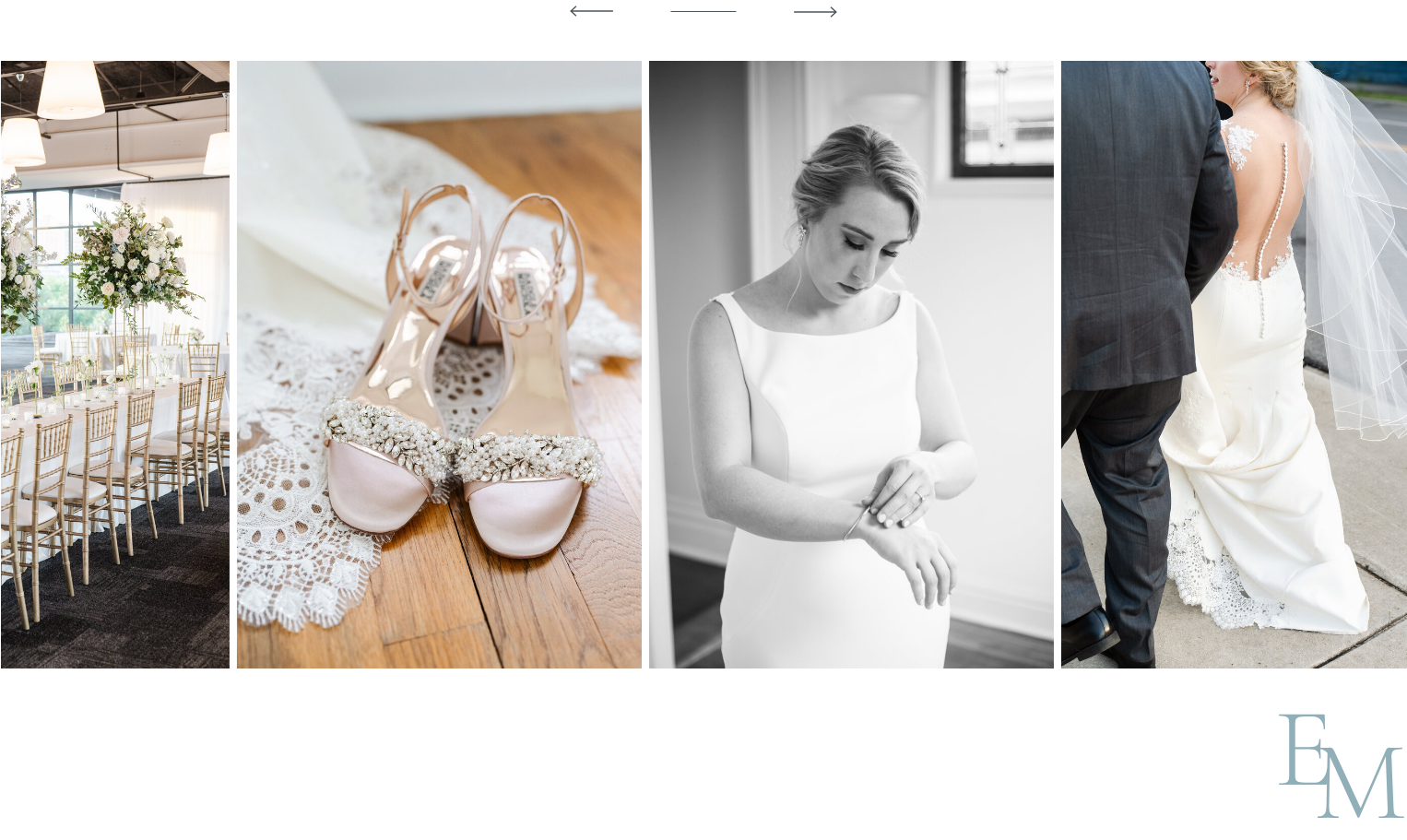
click at [440, 408] on img at bounding box center [439, 364] width 405 height 608
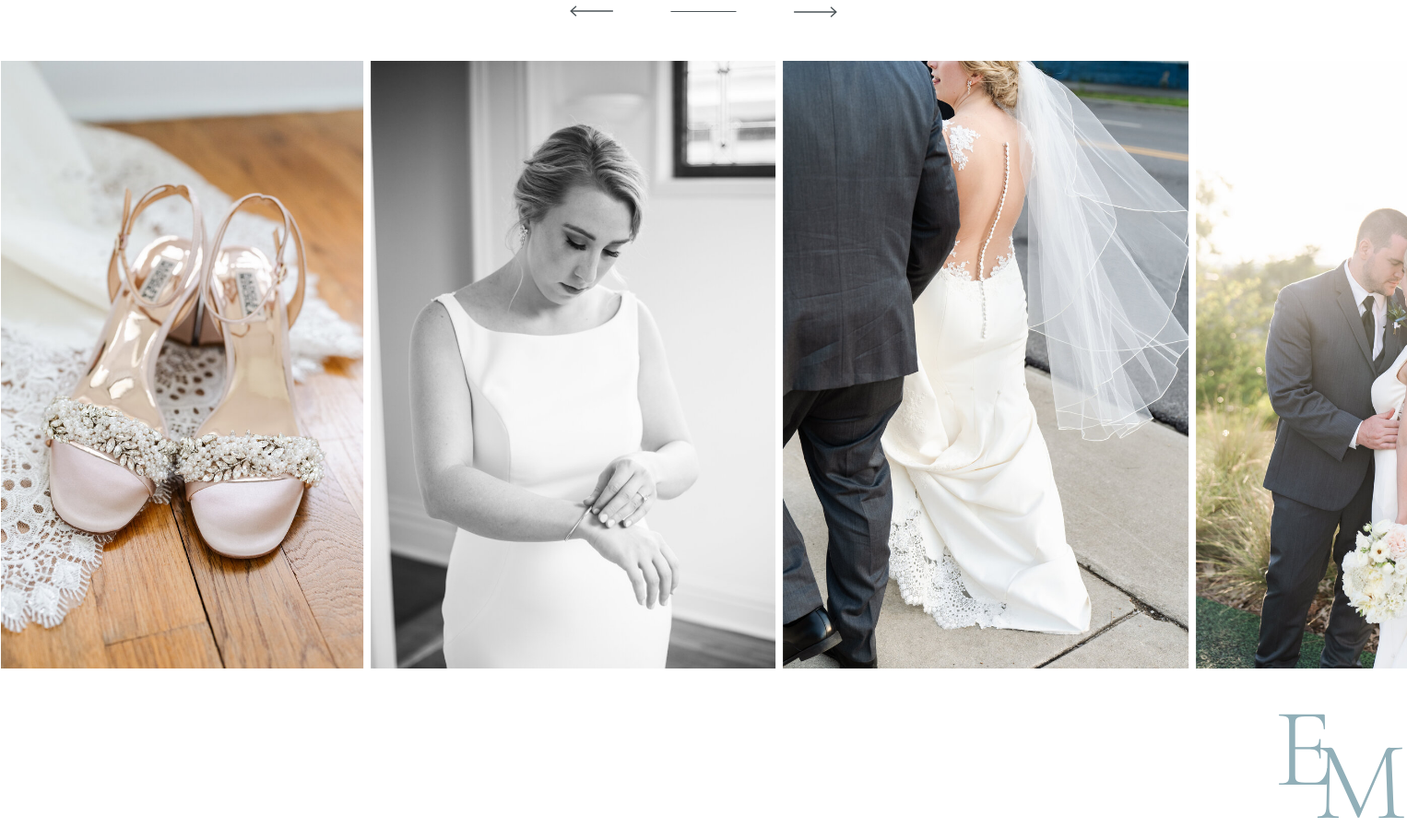
click at [445, 400] on img at bounding box center [573, 364] width 405 height 608
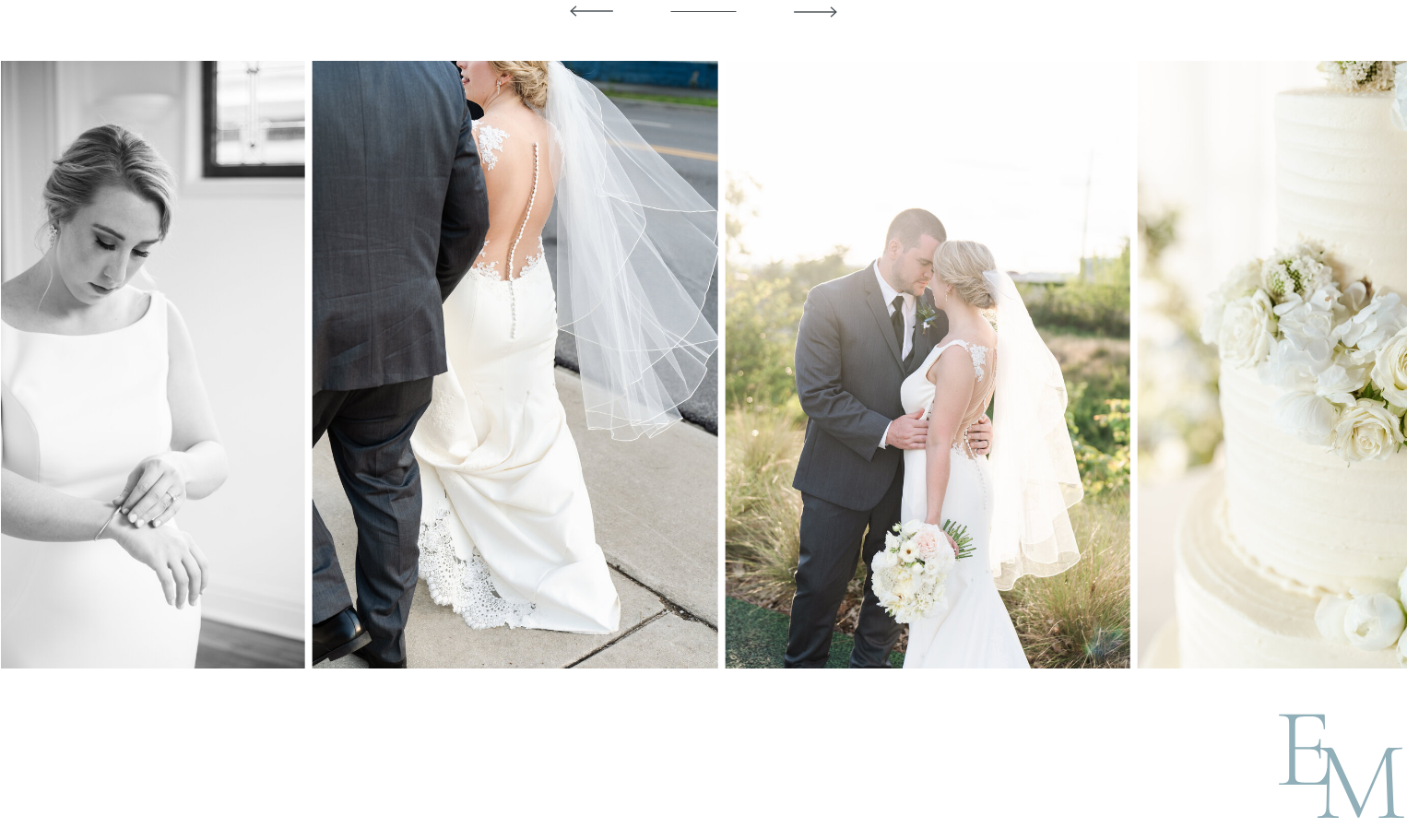
click at [447, 385] on img at bounding box center [515, 364] width 405 height 608
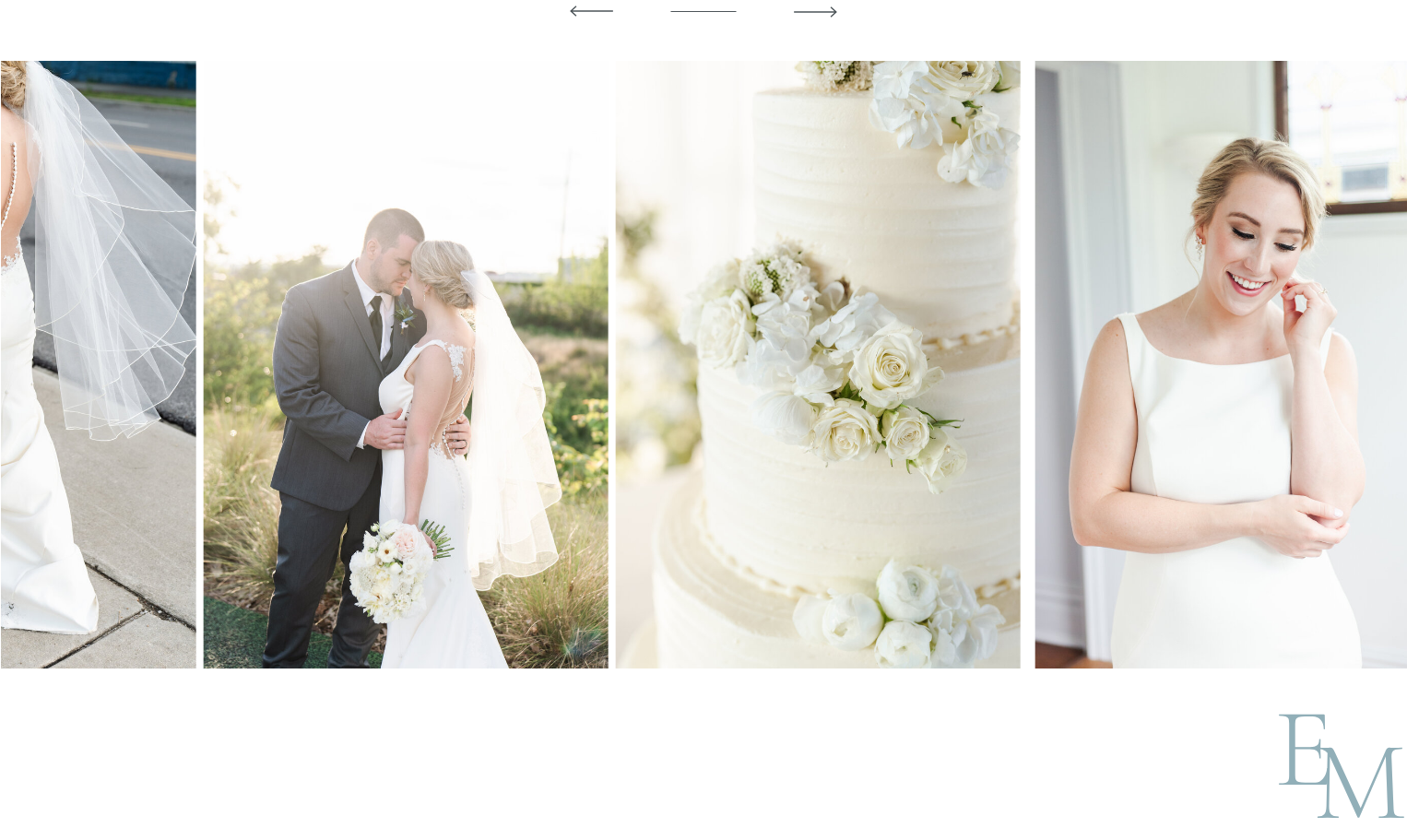
click at [420, 403] on img at bounding box center [406, 364] width 405 height 608
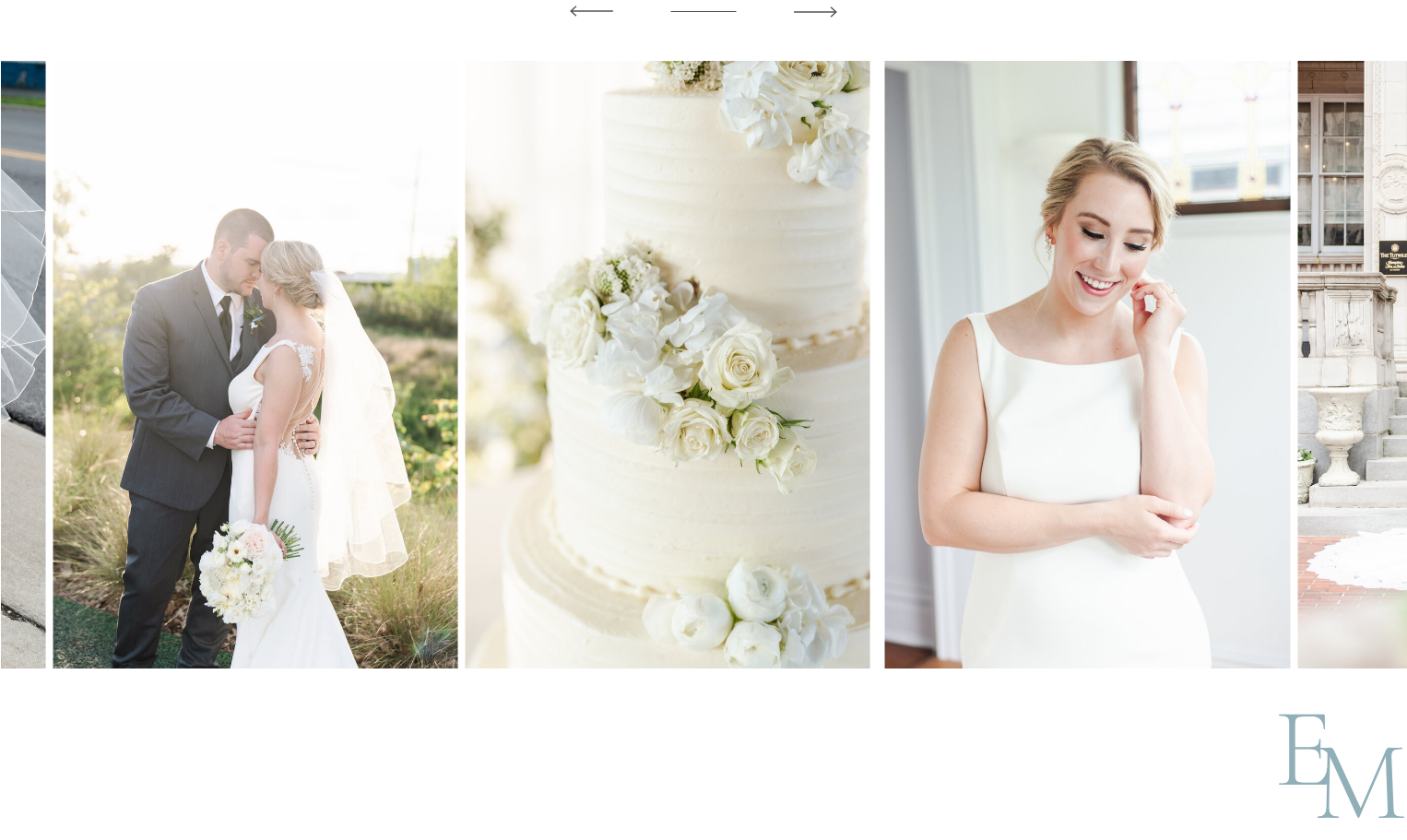
click at [465, 391] on img at bounding box center [668, 364] width 405 height 608
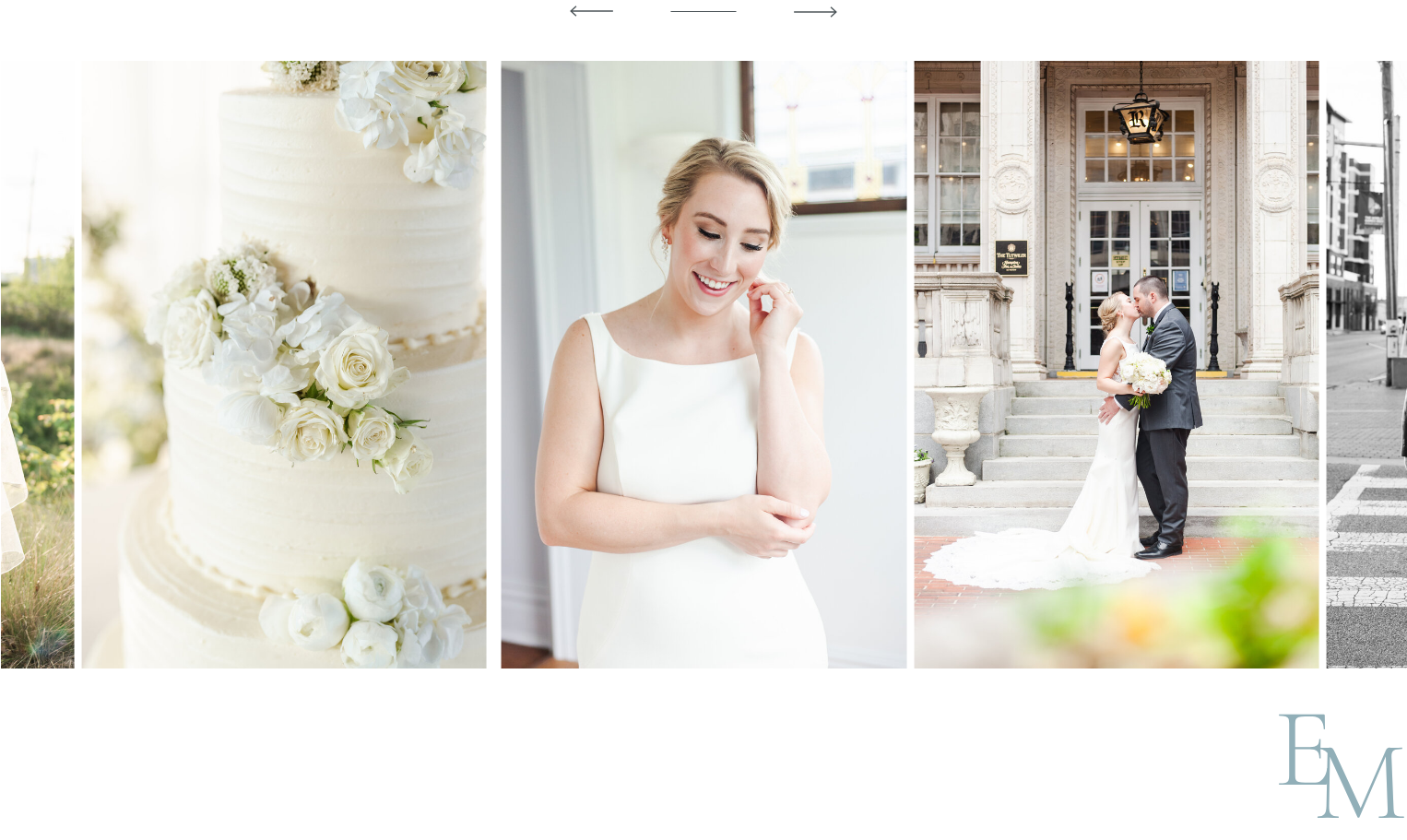
click at [914, 391] on img at bounding box center [1116, 364] width 405 height 608
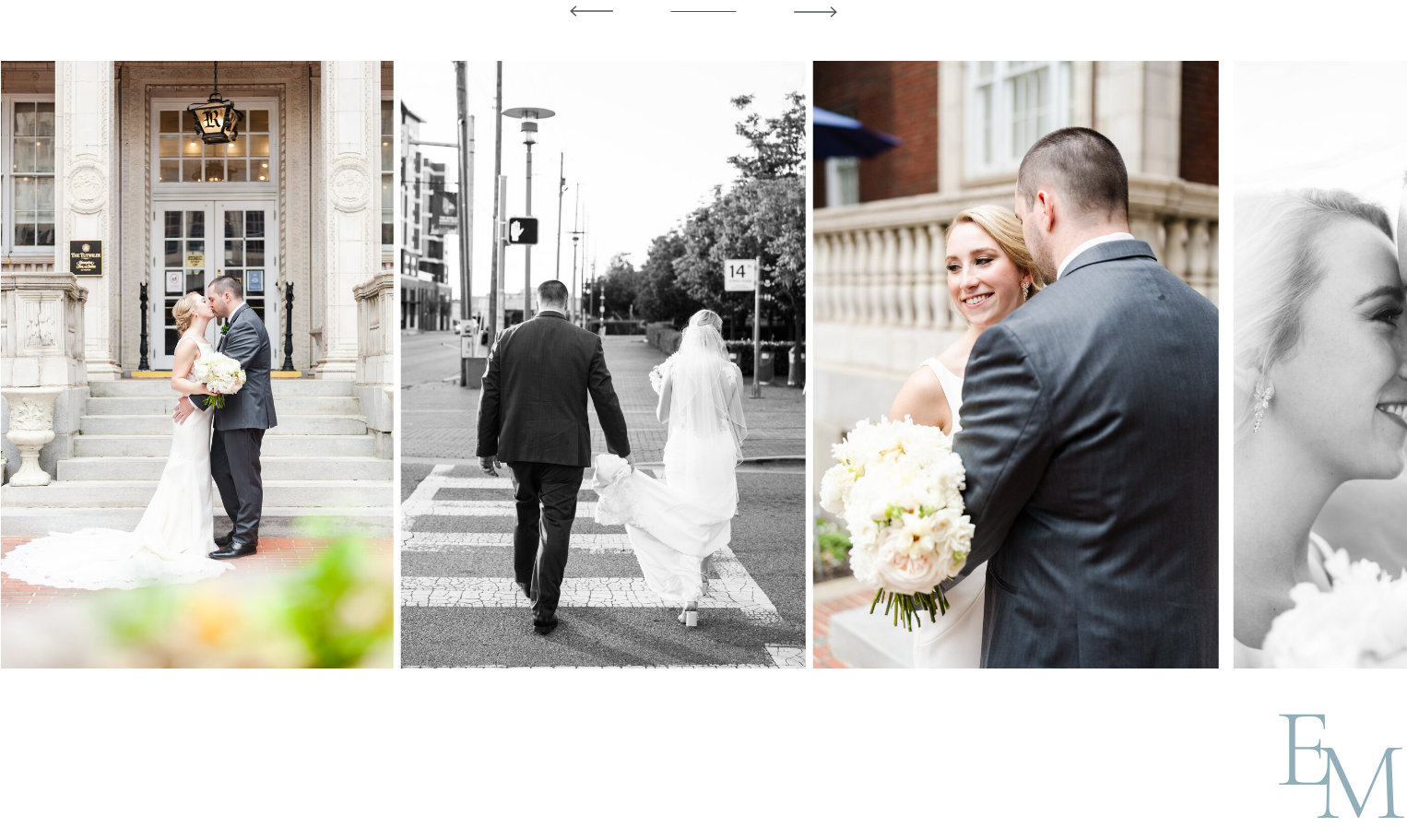
click at [370, 379] on img at bounding box center [191, 364] width 405 height 608
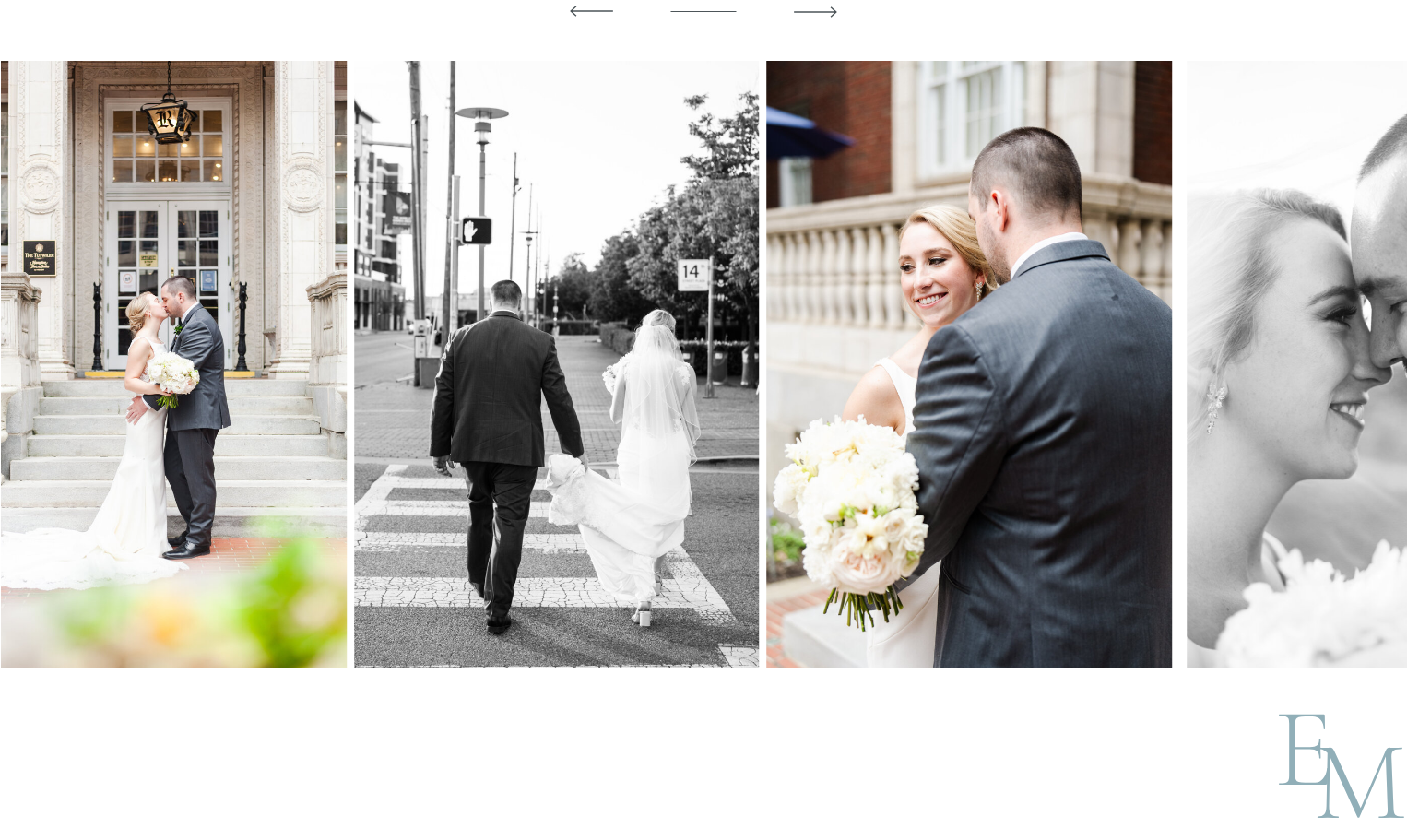
click at [354, 374] on img at bounding box center [556, 364] width 405 height 608
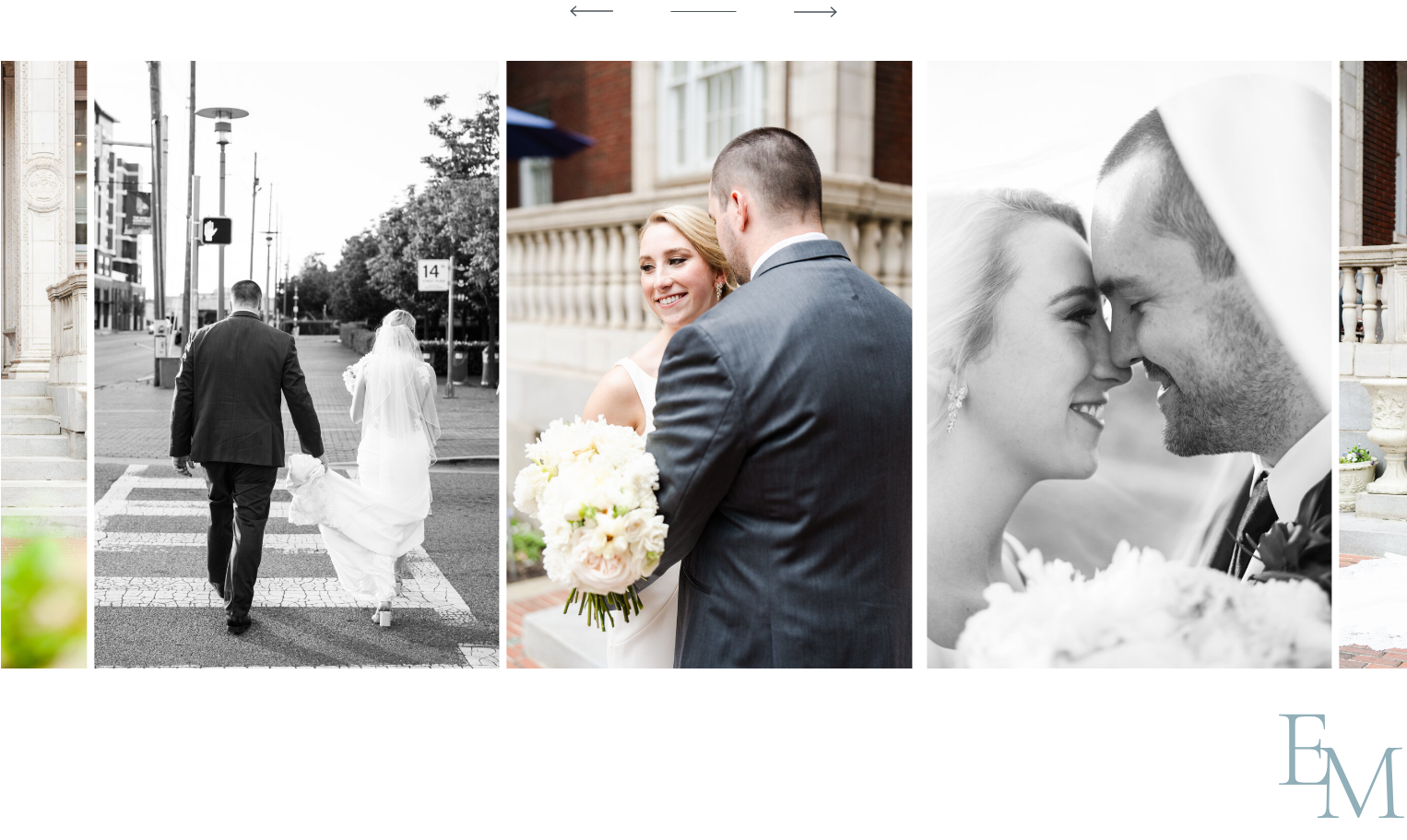
click at [507, 366] on img at bounding box center [710, 364] width 405 height 608
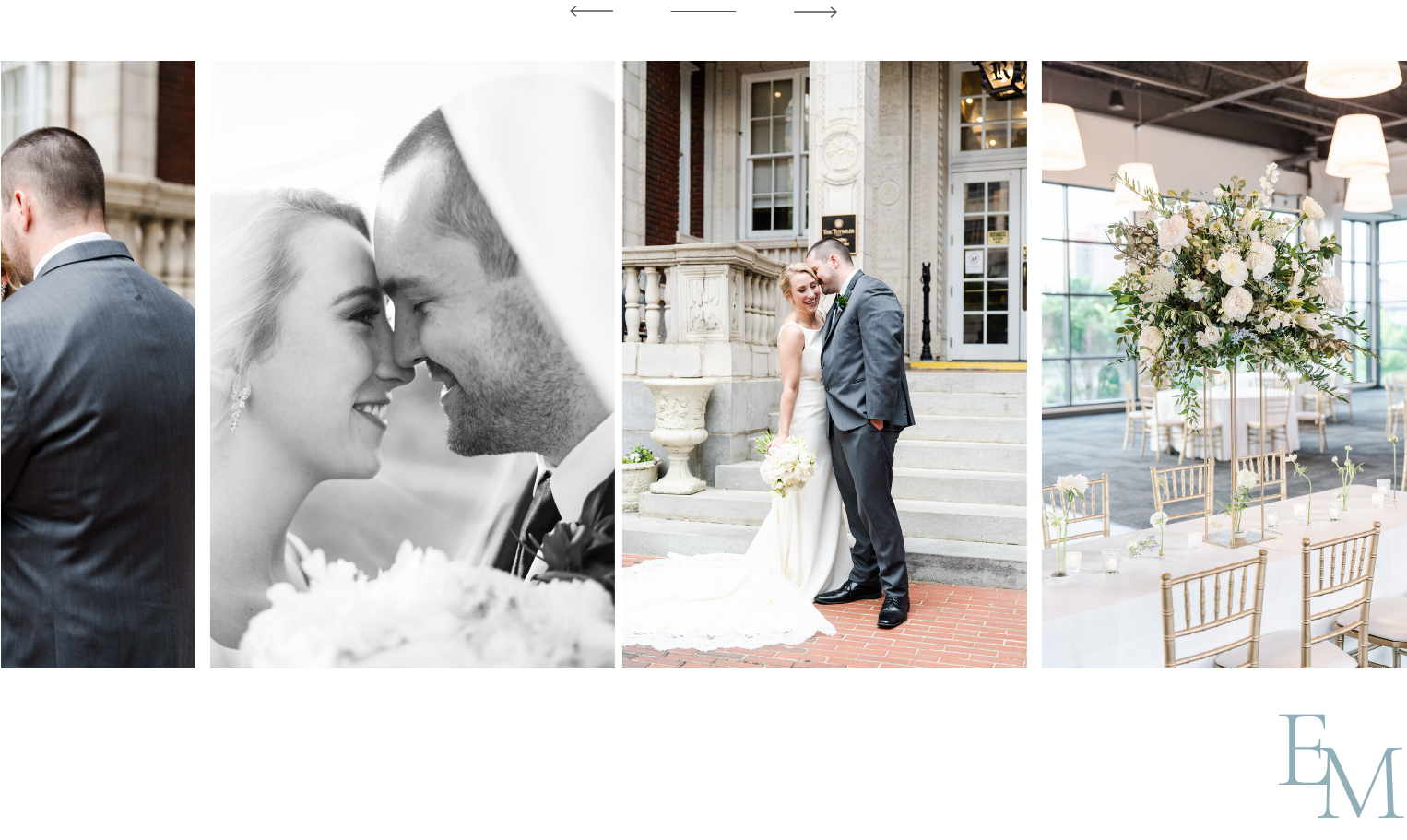
click at [181, 365] on div at bounding box center [704, 364] width 1407 height 608
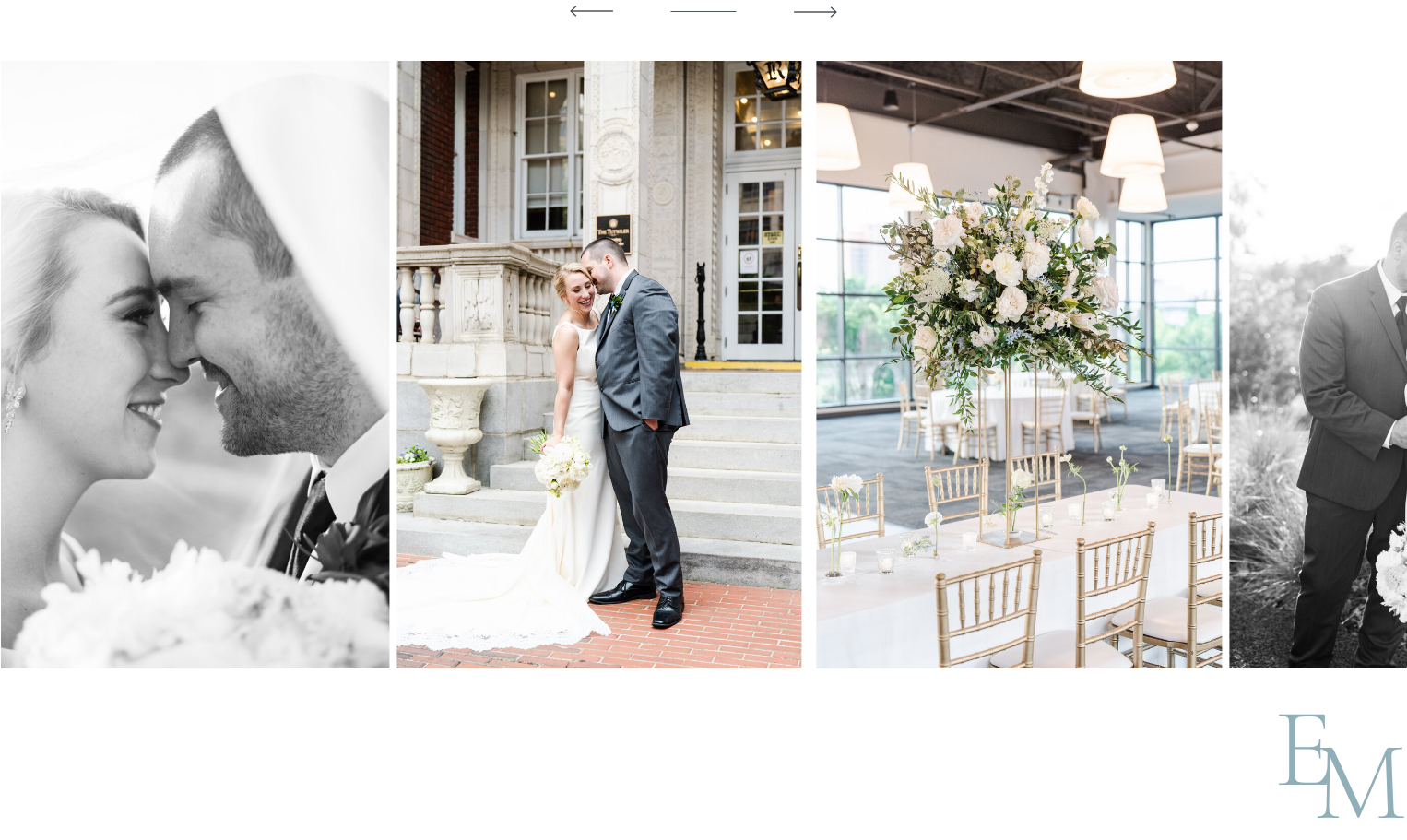
click at [396, 333] on img at bounding box center [598, 364] width 405 height 608
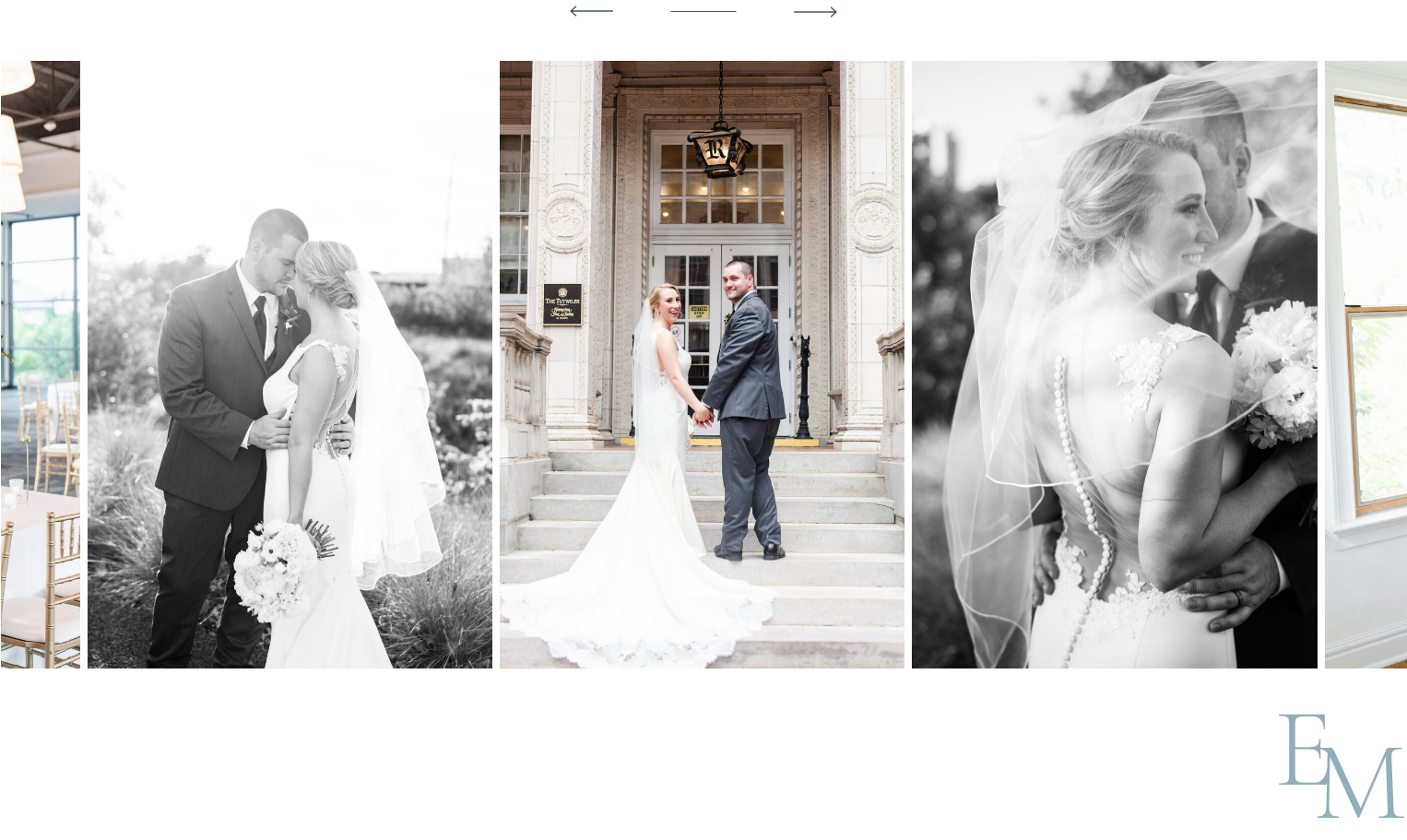
click at [203, 378] on img at bounding box center [290, 364] width 405 height 608
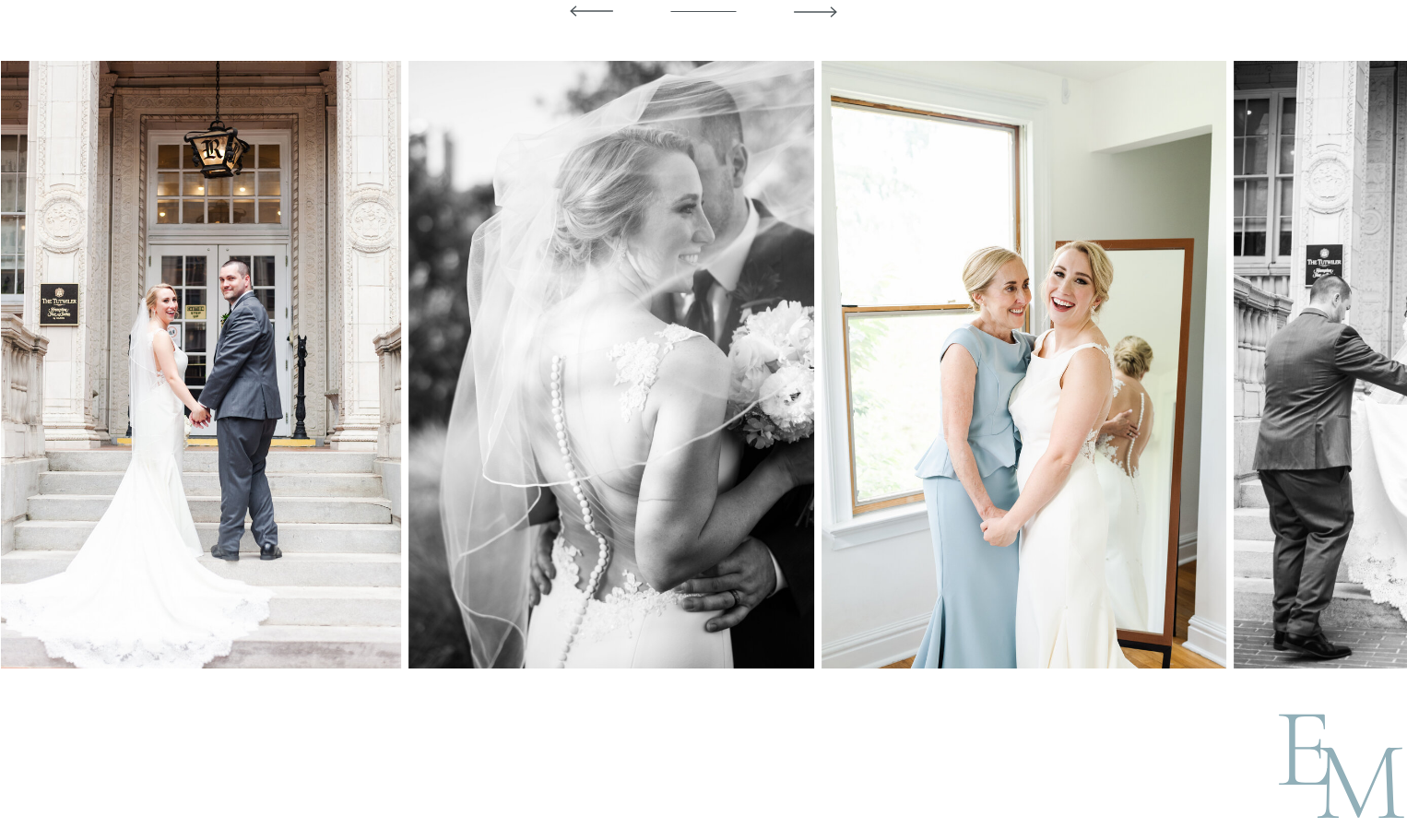
click at [409, 347] on img at bounding box center [611, 364] width 405 height 608
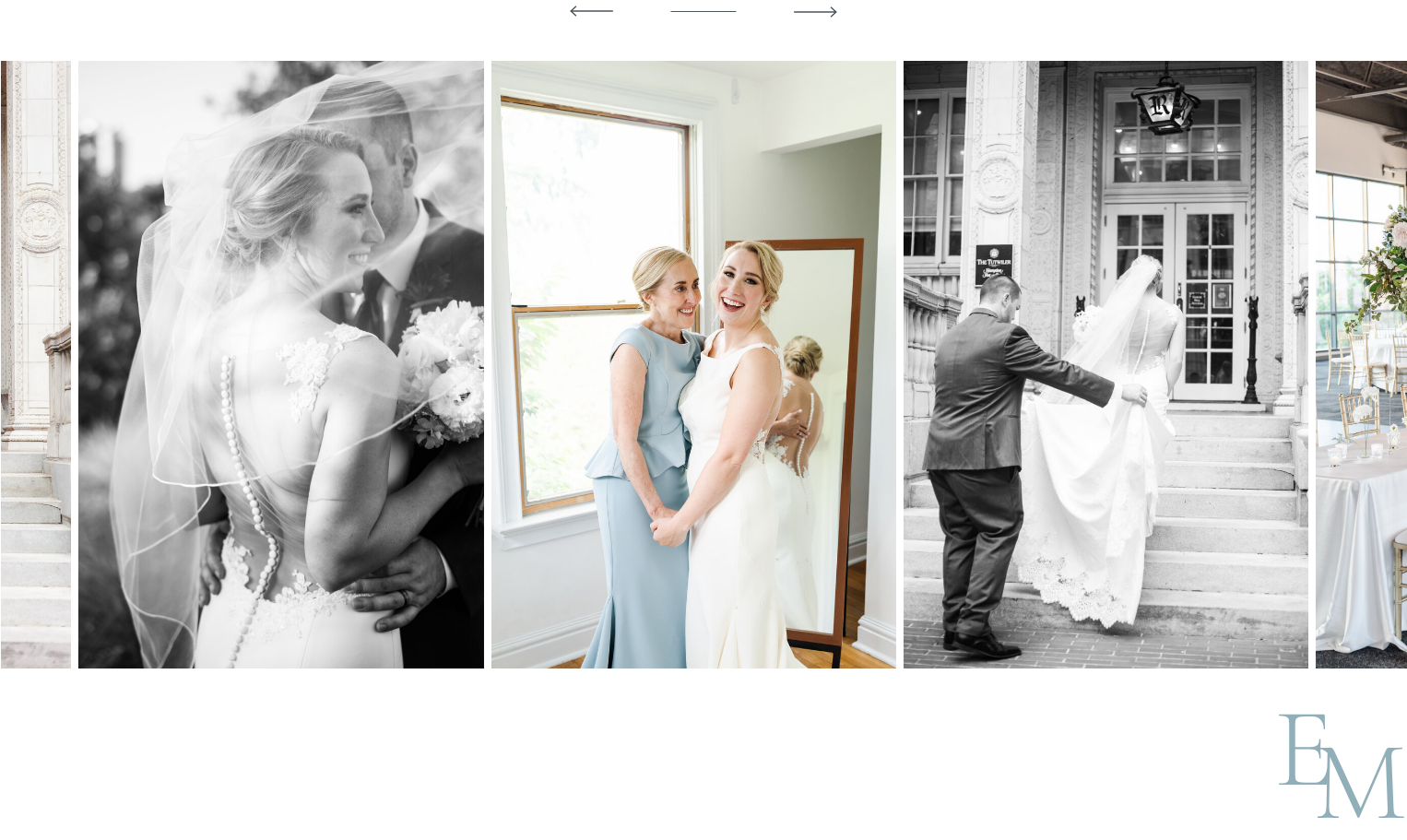
click at [296, 357] on img at bounding box center [281, 364] width 405 height 608
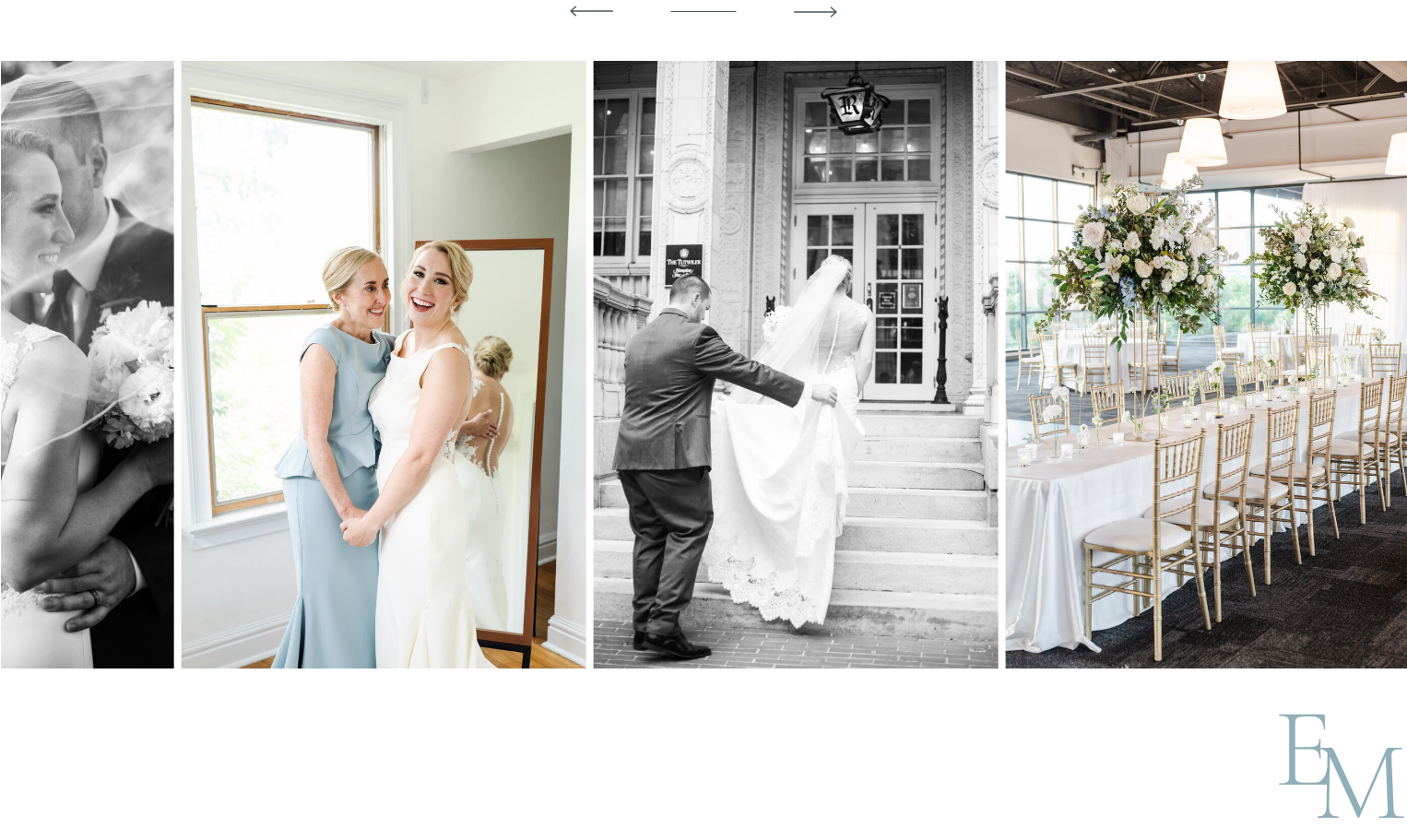
click at [239, 348] on img at bounding box center [383, 364] width 405 height 608
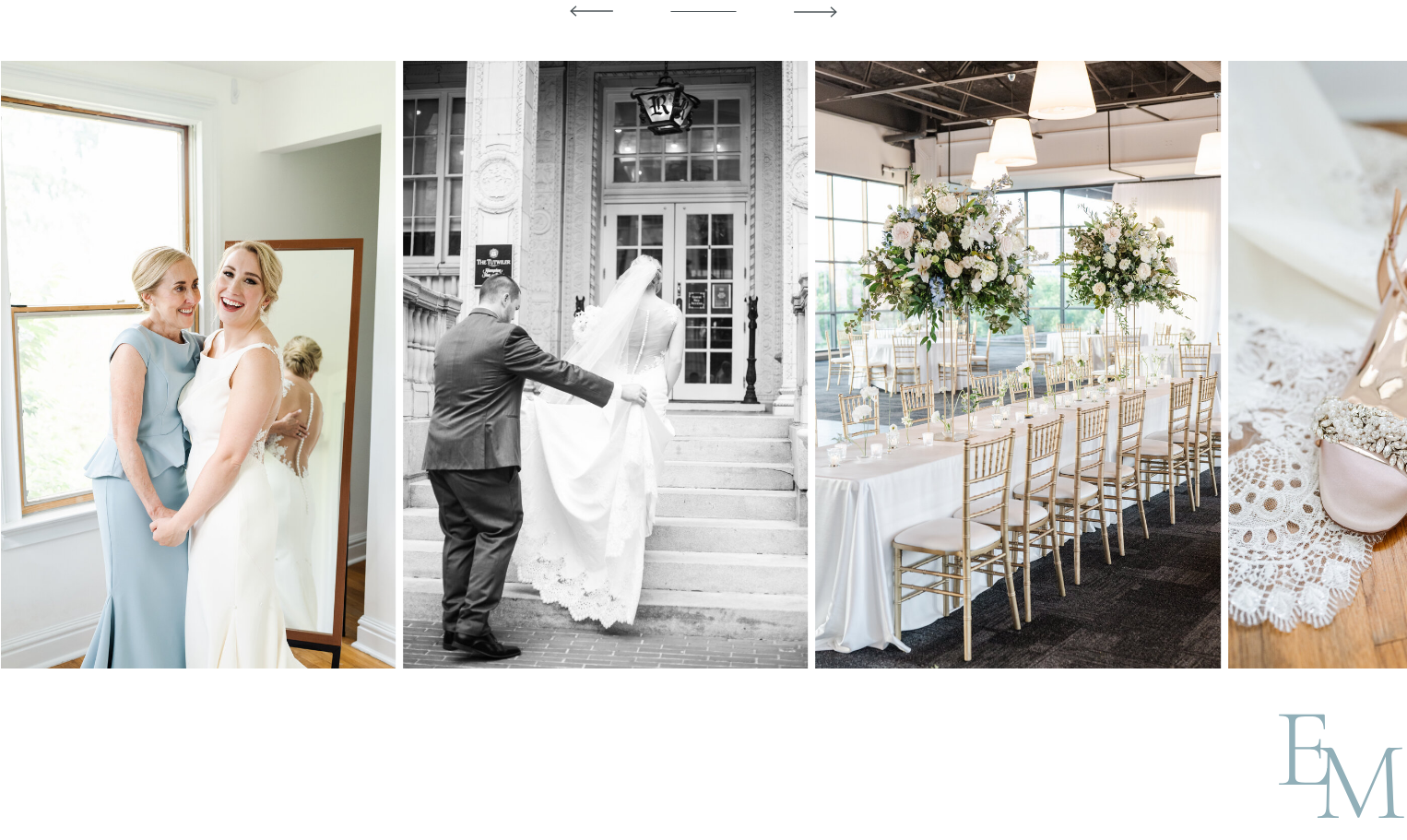
click at [403, 352] on img at bounding box center [605, 364] width 405 height 608
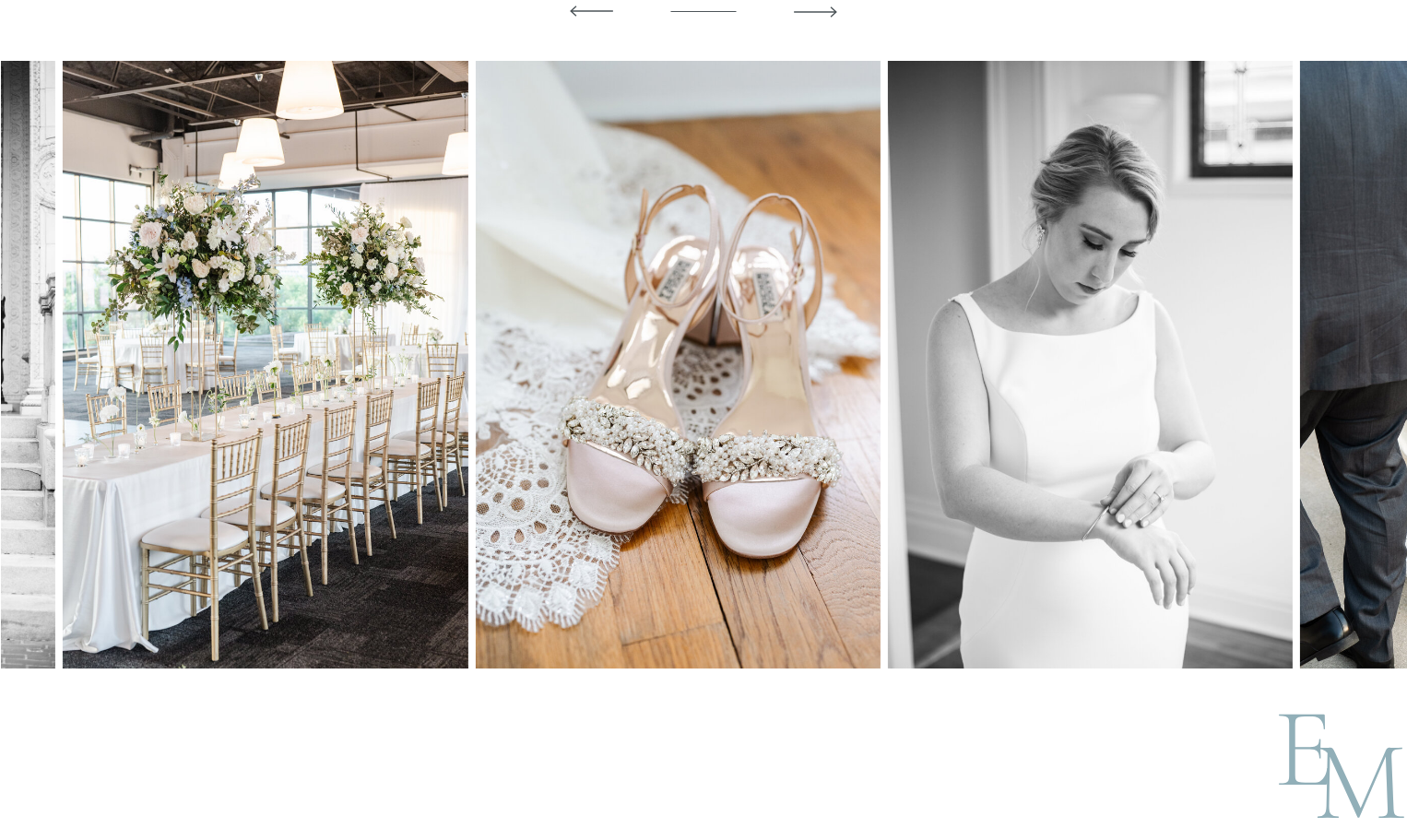
click at [184, 349] on img at bounding box center [265, 364] width 405 height 608
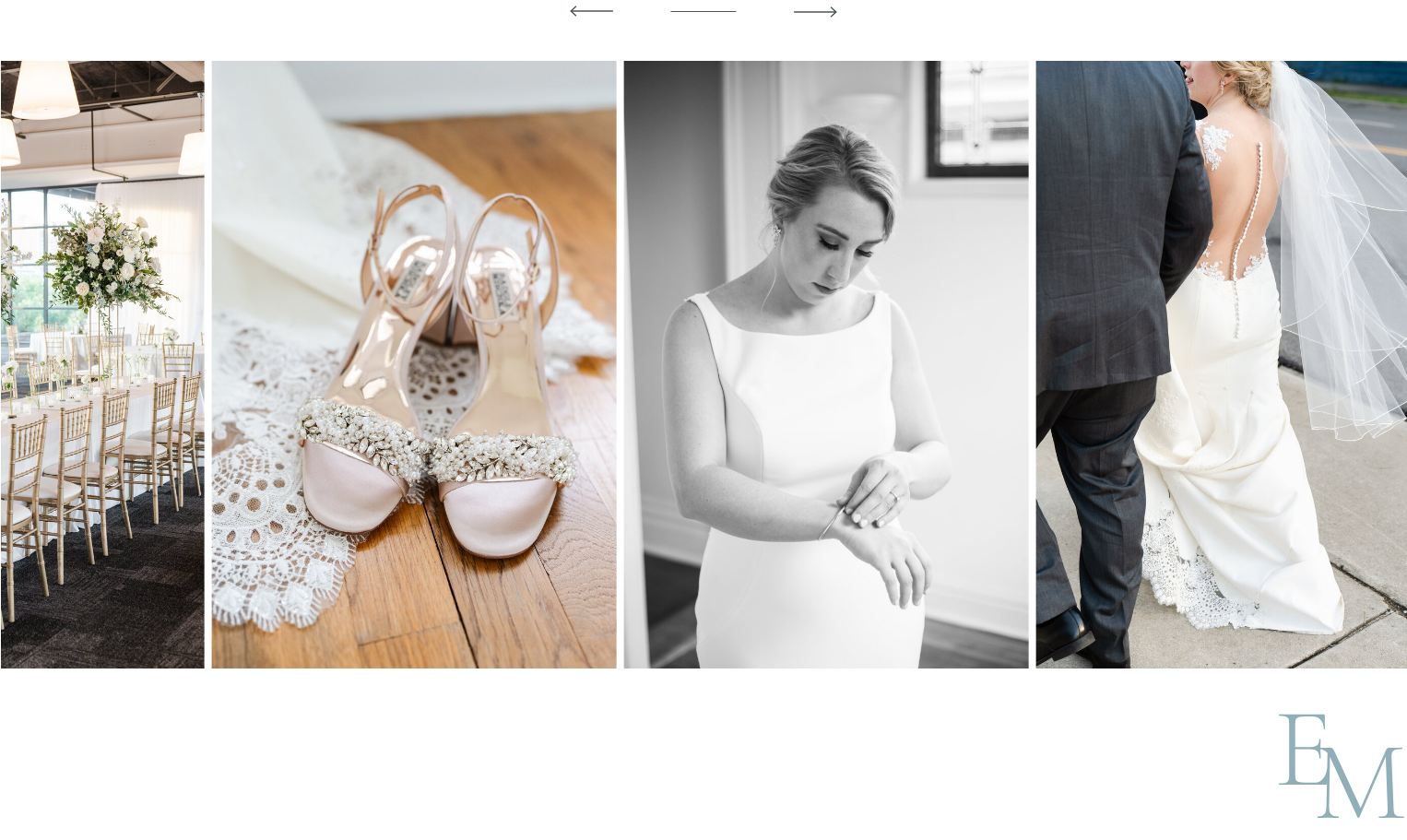
click at [537, 352] on img at bounding box center [413, 364] width 405 height 608
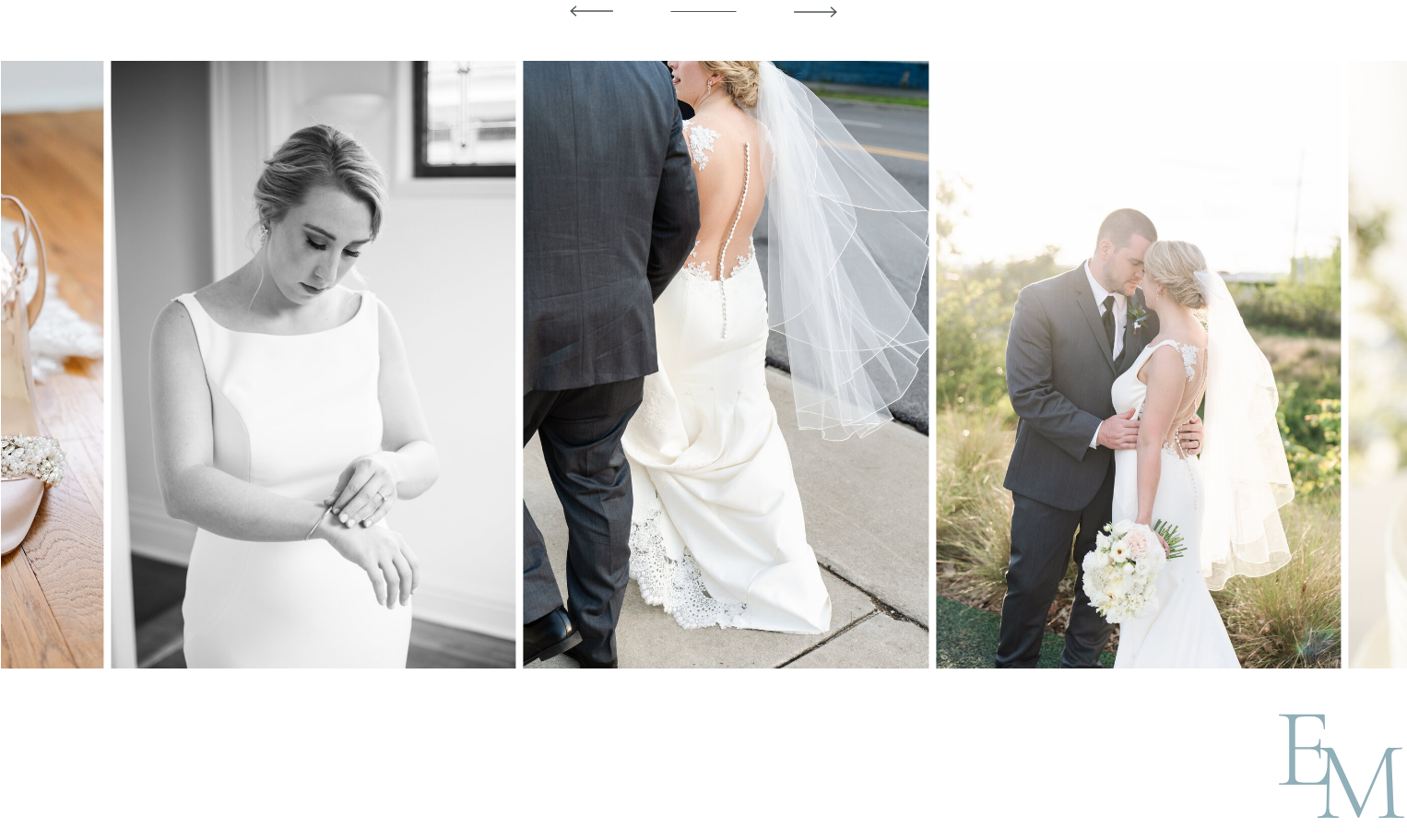
click at [524, 380] on img at bounding box center [726, 364] width 405 height 608
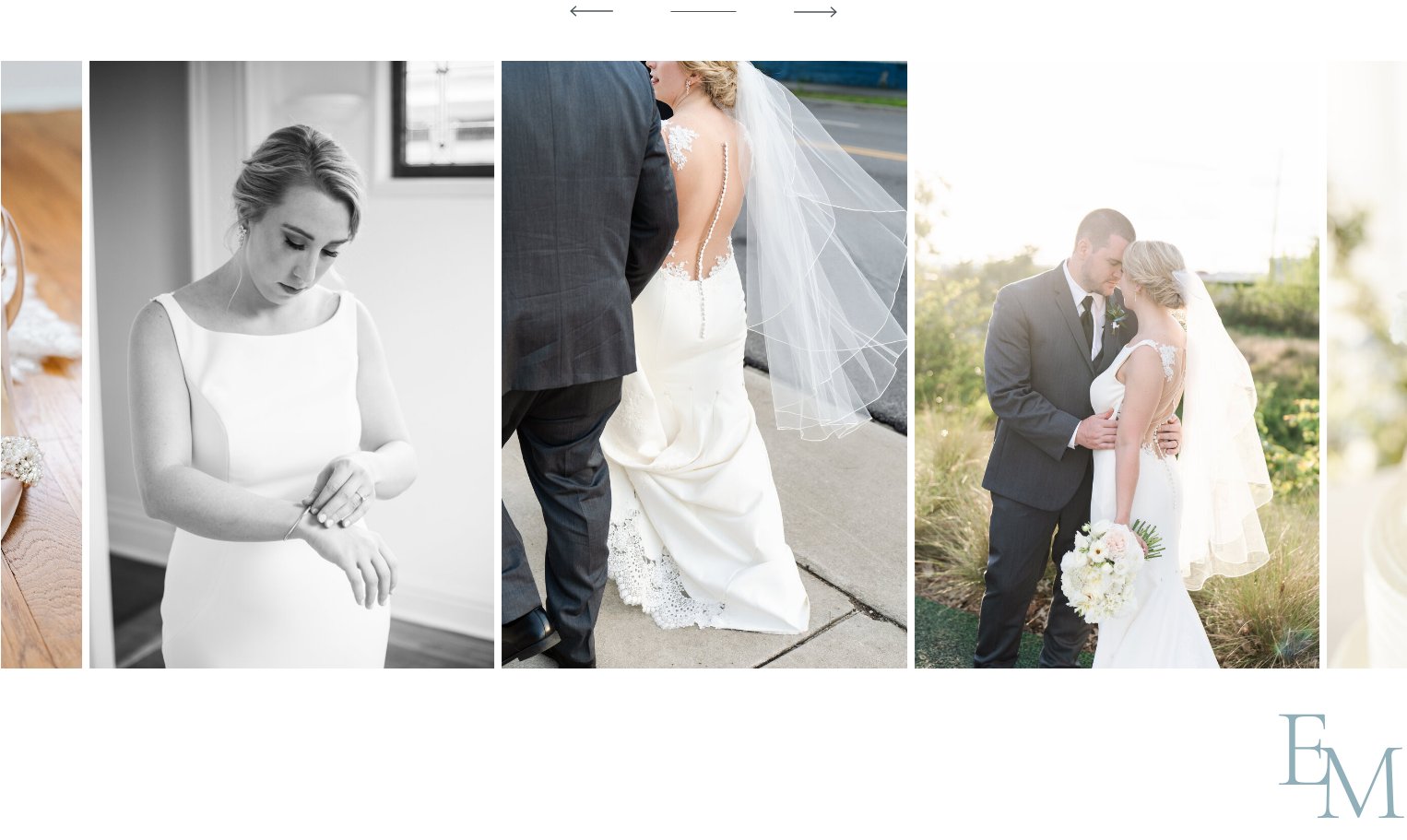
click at [1061, 349] on img at bounding box center [1117, 364] width 405 height 608
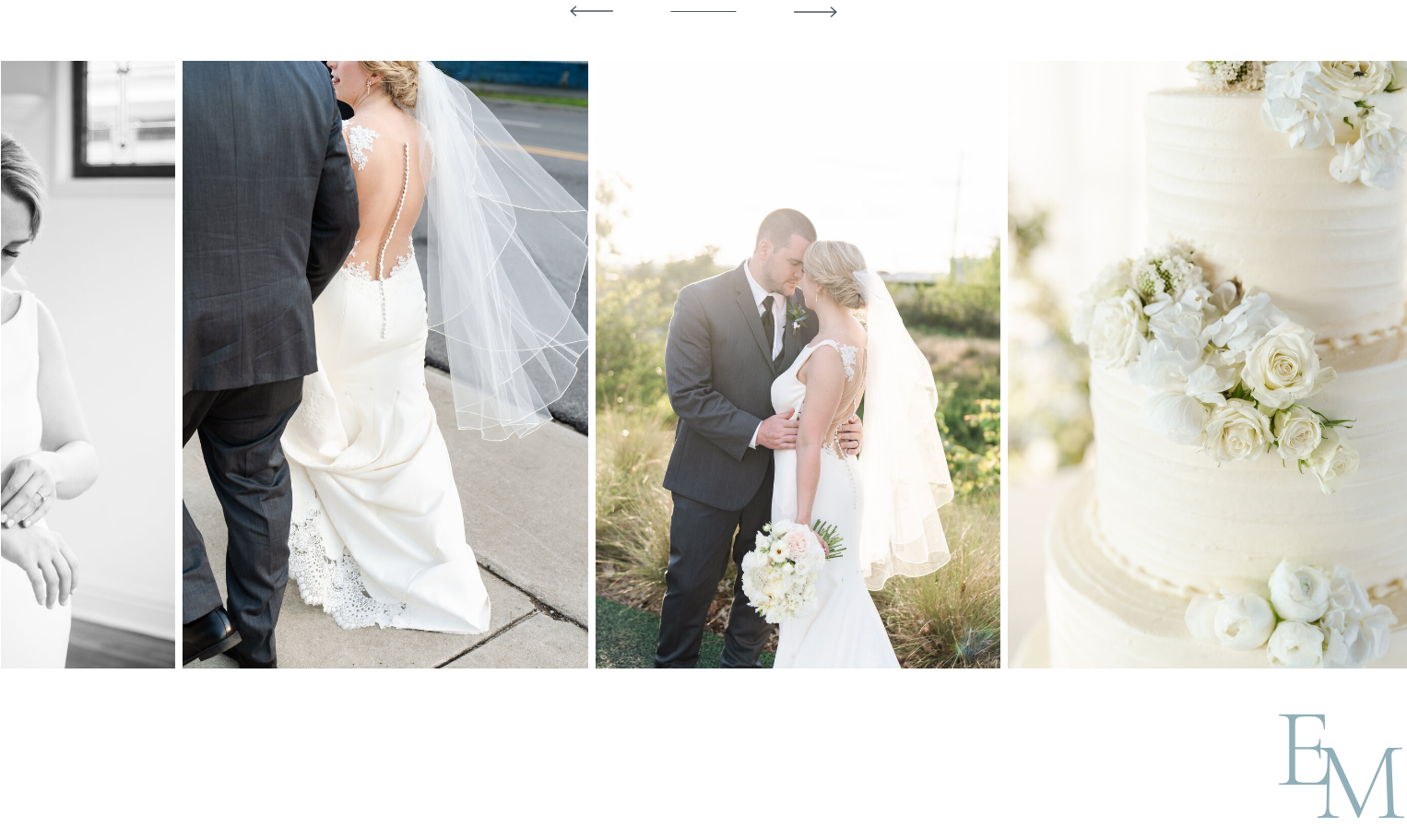
click at [596, 411] on img at bounding box center [798, 364] width 405 height 608
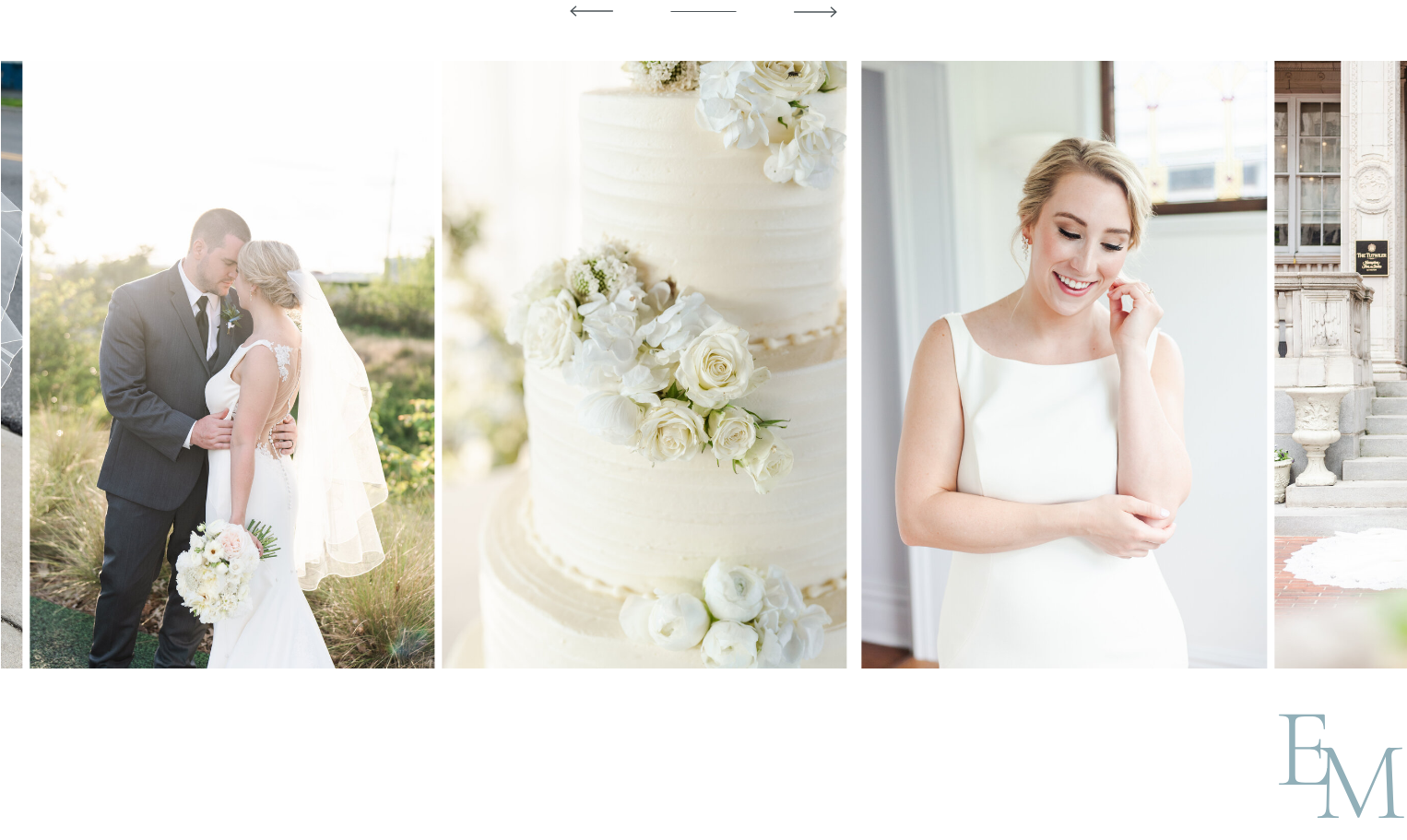
click at [496, 385] on img at bounding box center [645, 364] width 405 height 608
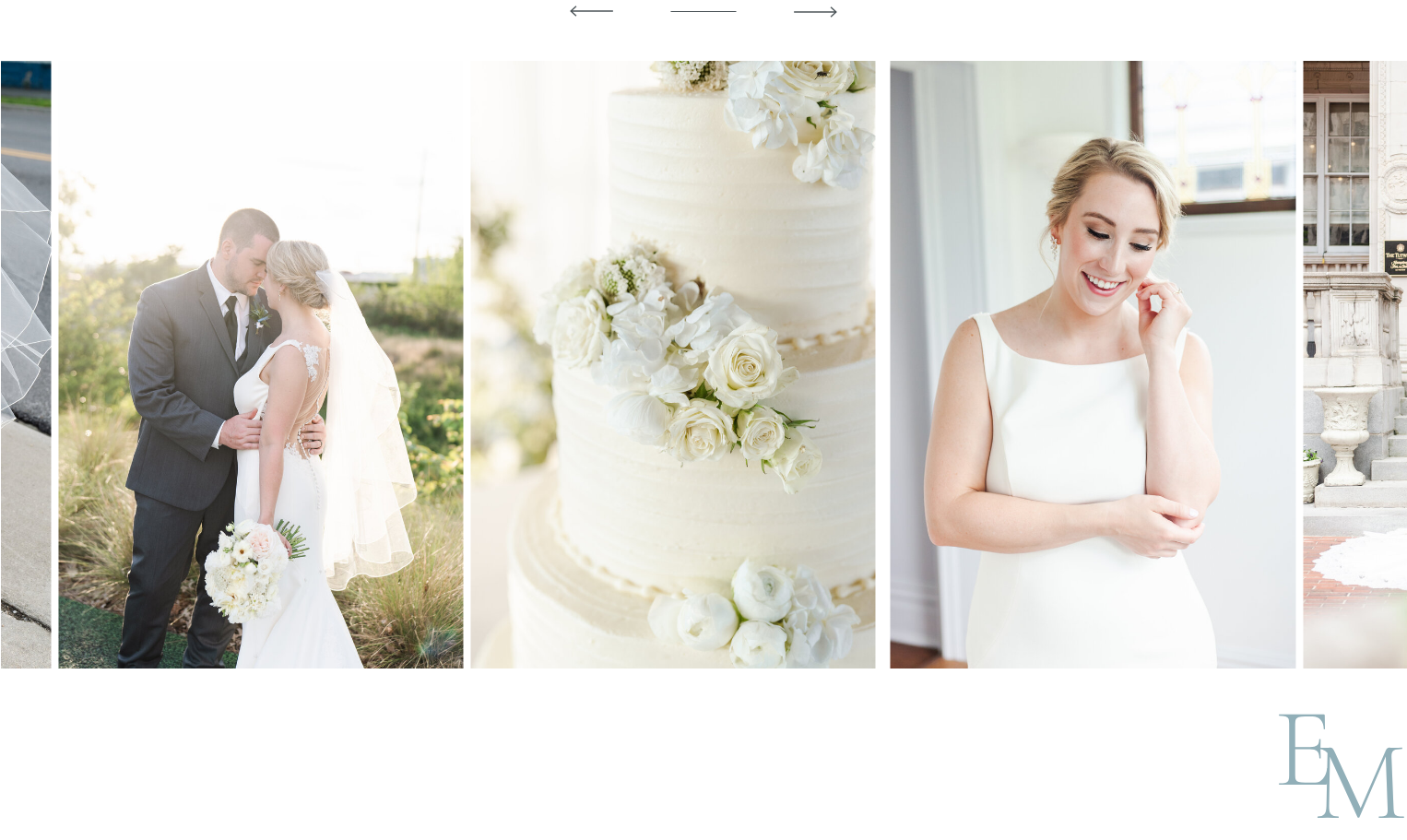
click at [485, 383] on img at bounding box center [672, 364] width 405 height 608
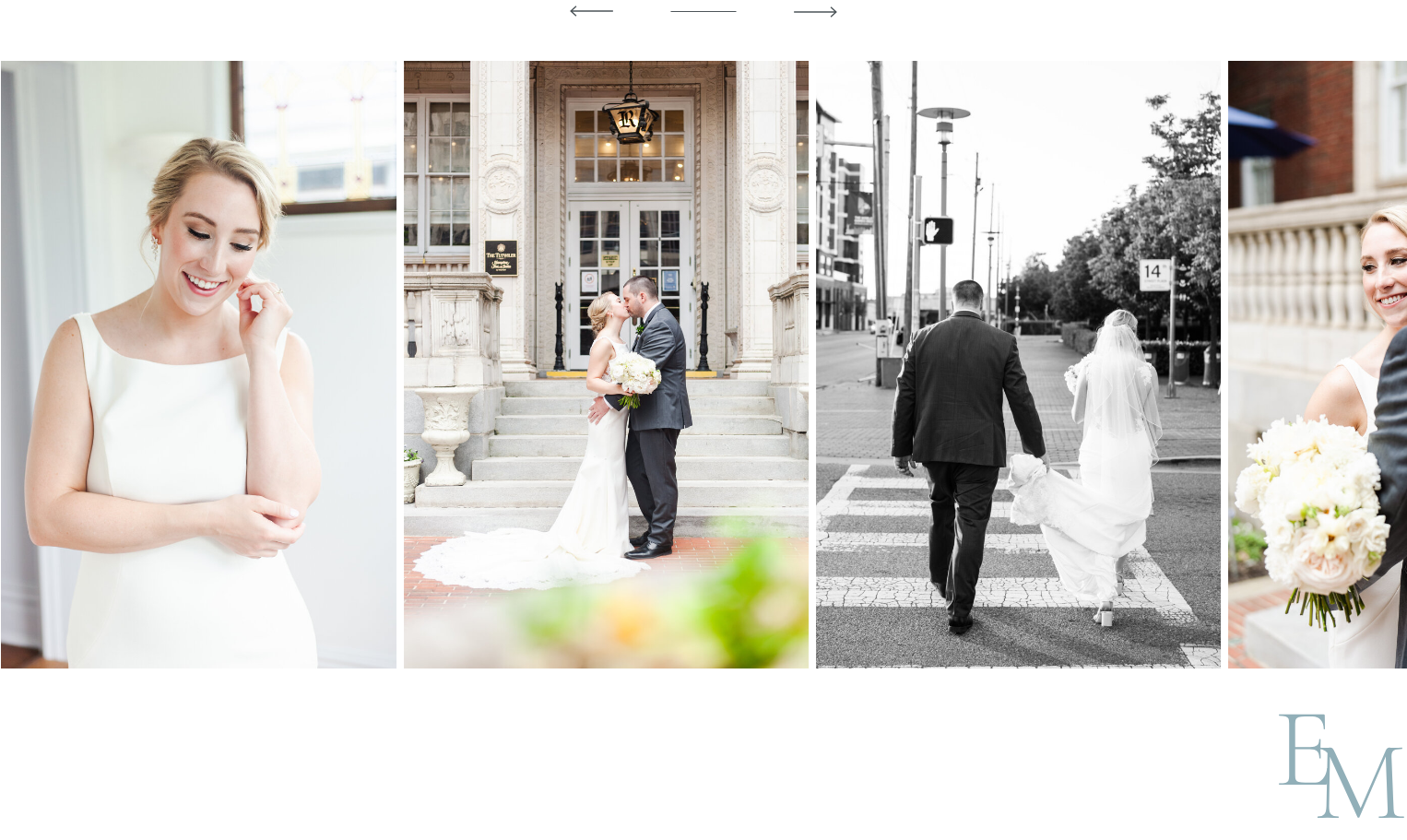
click at [404, 365] on img at bounding box center [606, 364] width 405 height 608
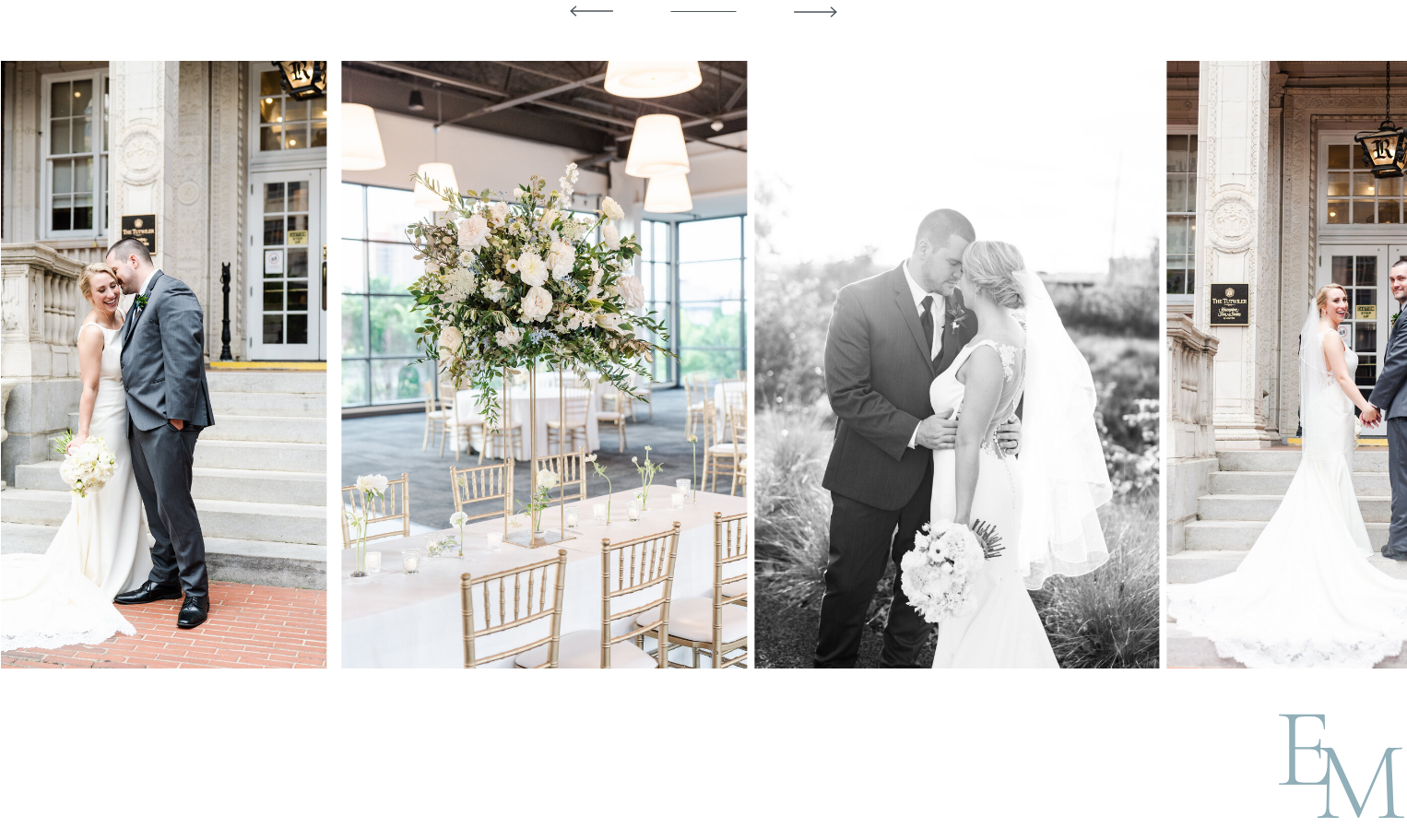
click at [362, 302] on img at bounding box center [545, 364] width 405 height 608
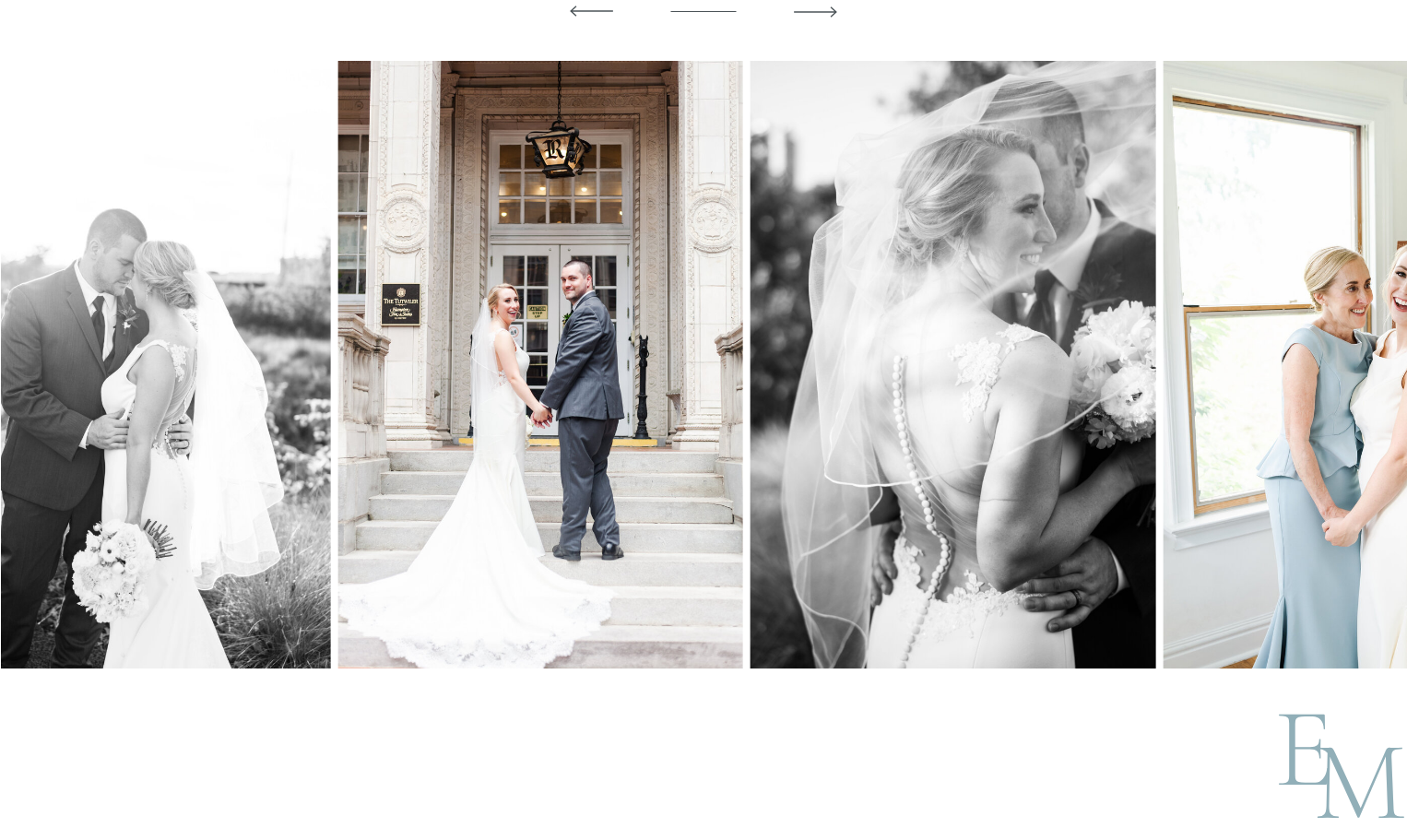
click at [387, 273] on img at bounding box center [541, 364] width 405 height 608
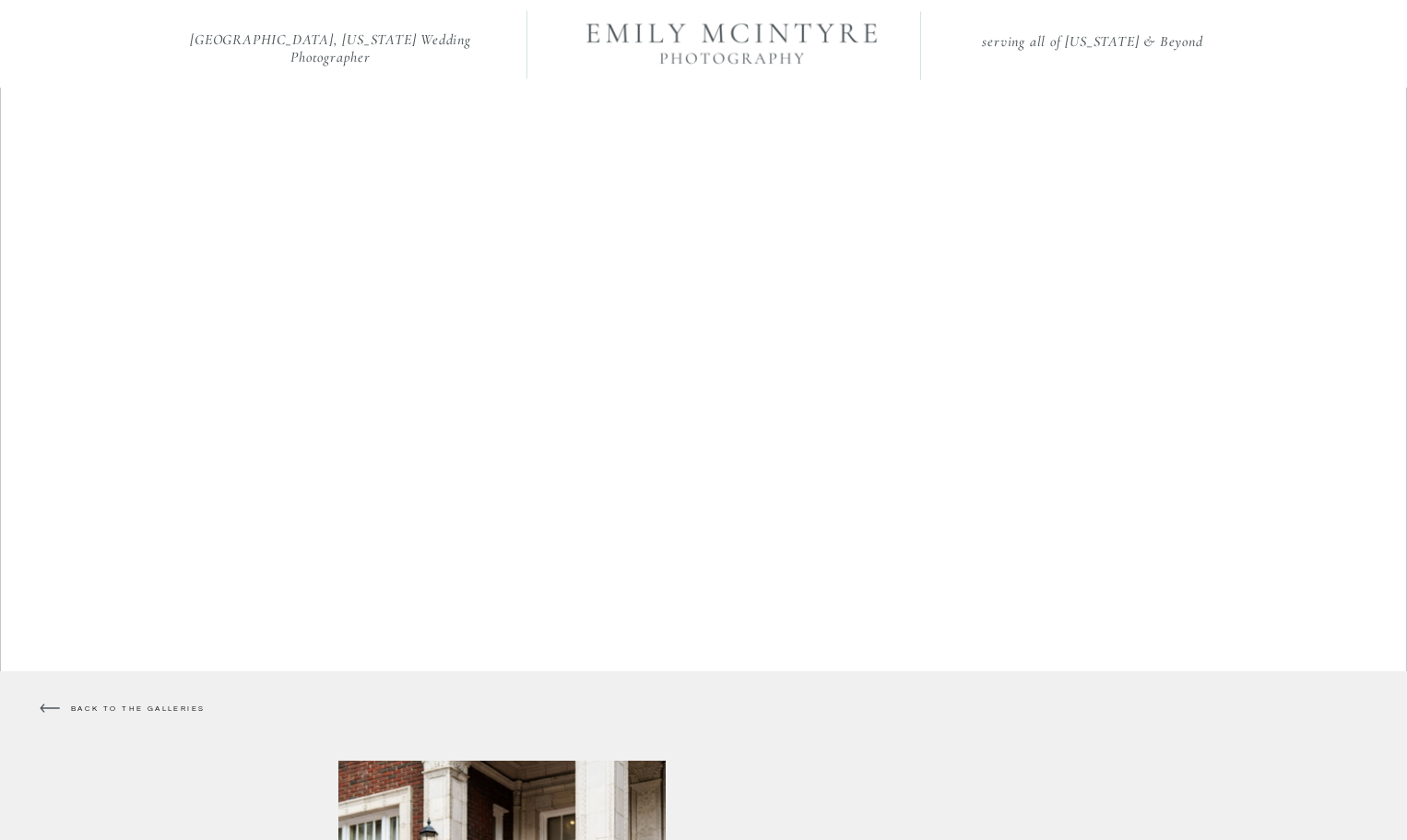
scroll to position [0, 0]
